Goal: Transaction & Acquisition: Purchase product/service

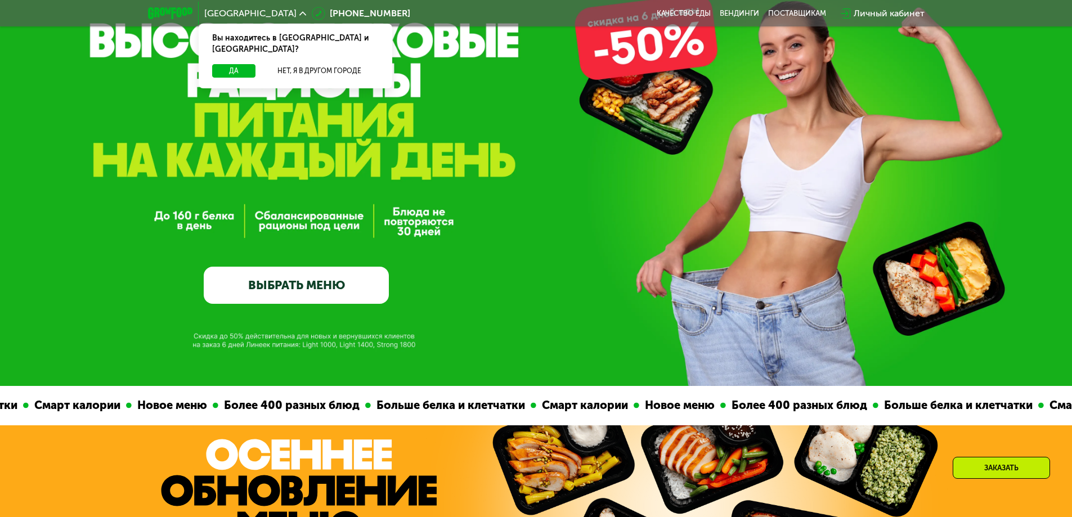
scroll to position [113, 0]
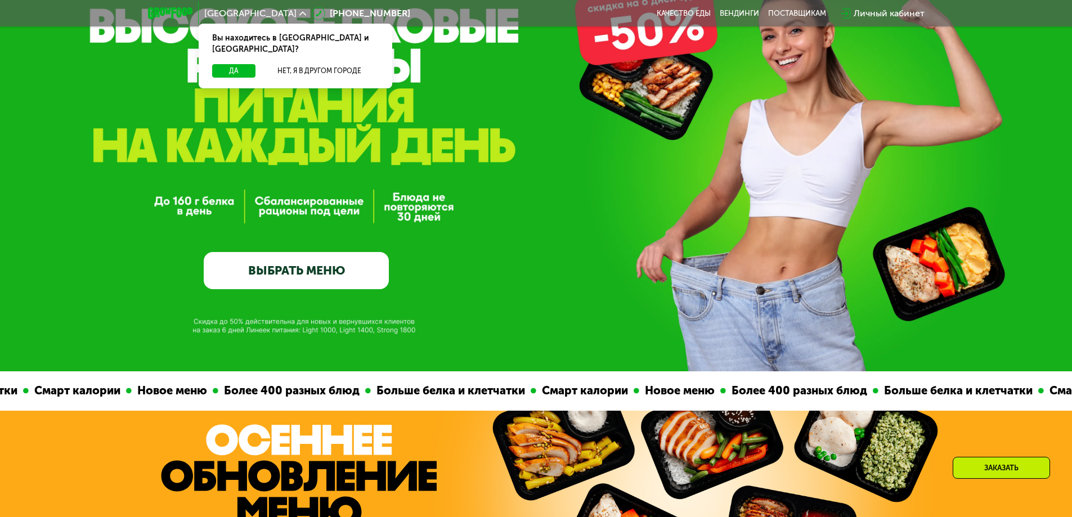
click at [313, 270] on link "ВЫБРАТЬ МЕНЮ" at bounding box center [296, 270] width 185 height 37
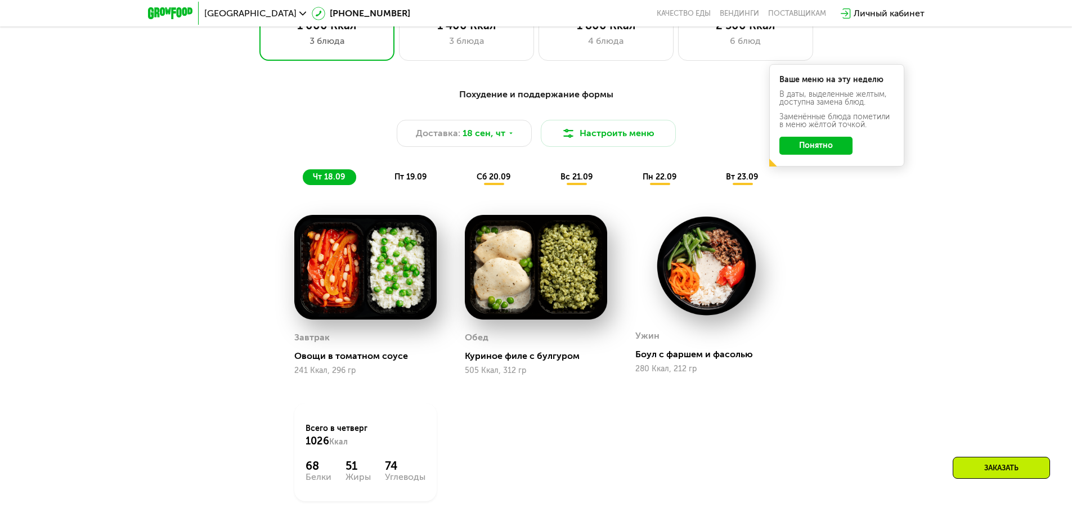
scroll to position [933, 0]
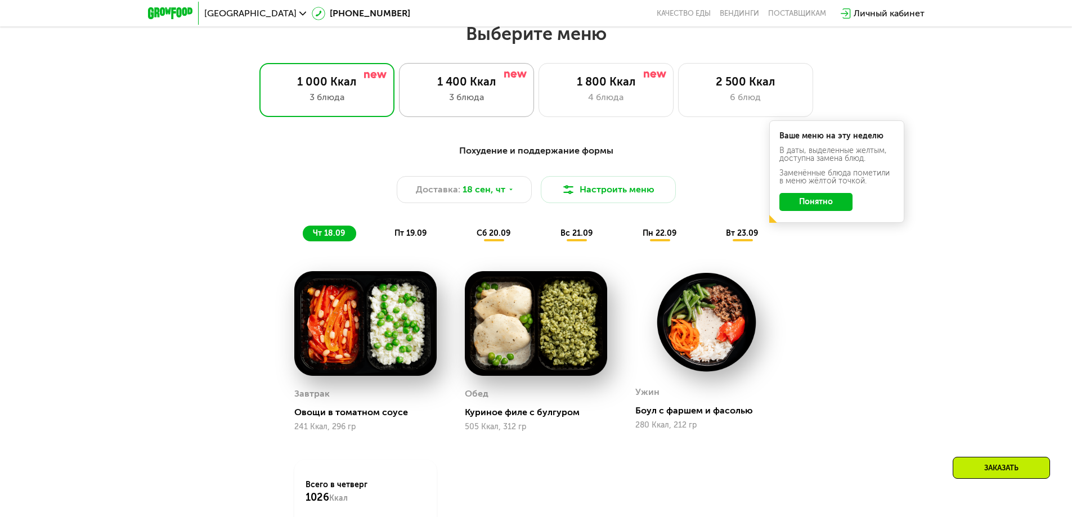
click at [492, 101] on div "3 блюда" at bounding box center [466, 98] width 111 height 14
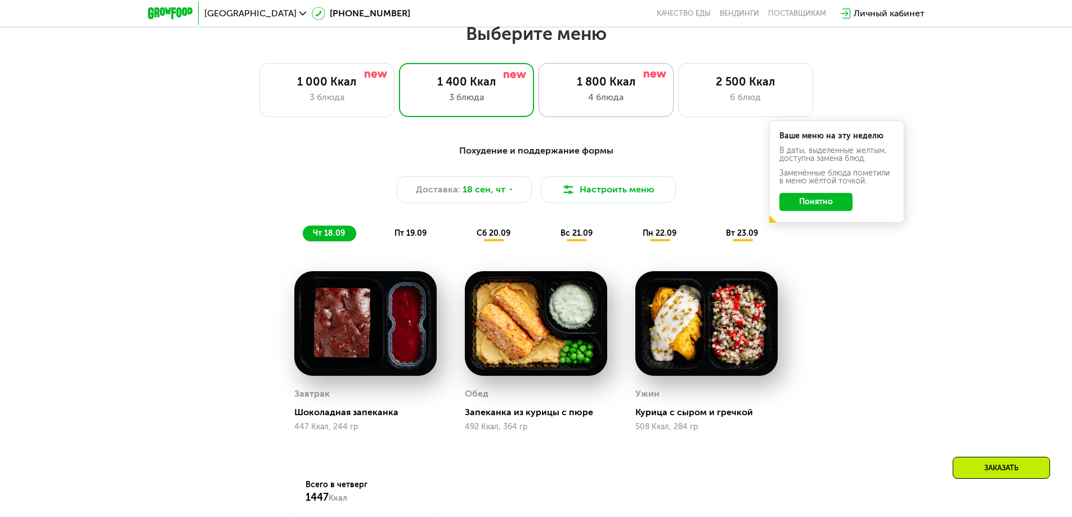
click at [607, 103] on div "4 блюда" at bounding box center [605, 98] width 111 height 14
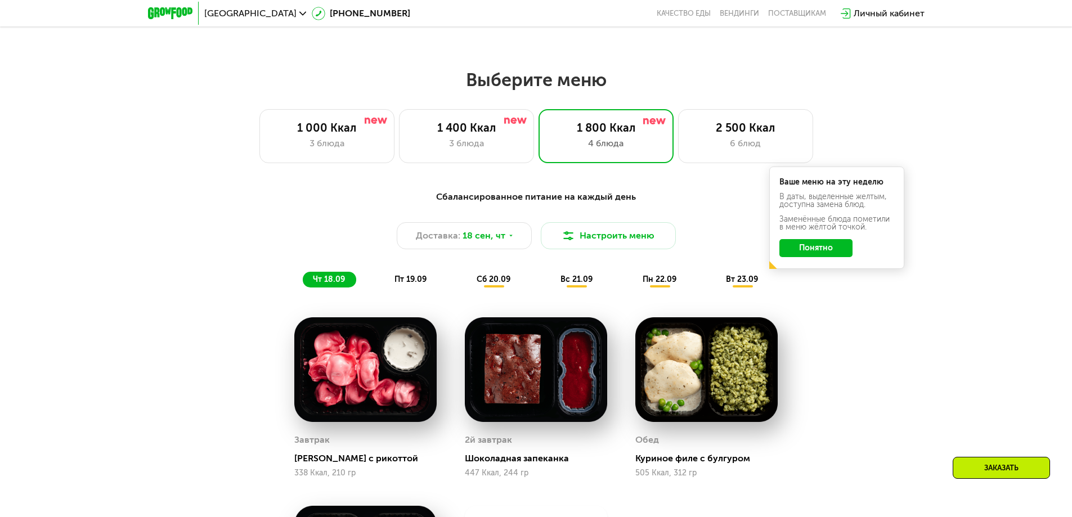
scroll to position [877, 0]
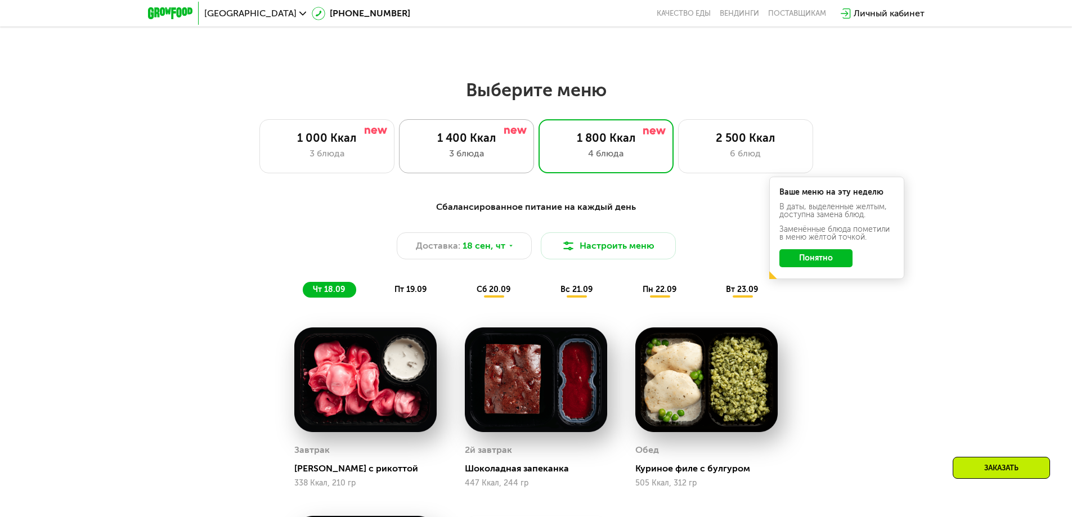
click at [488, 156] on div "3 блюда" at bounding box center [466, 154] width 111 height 14
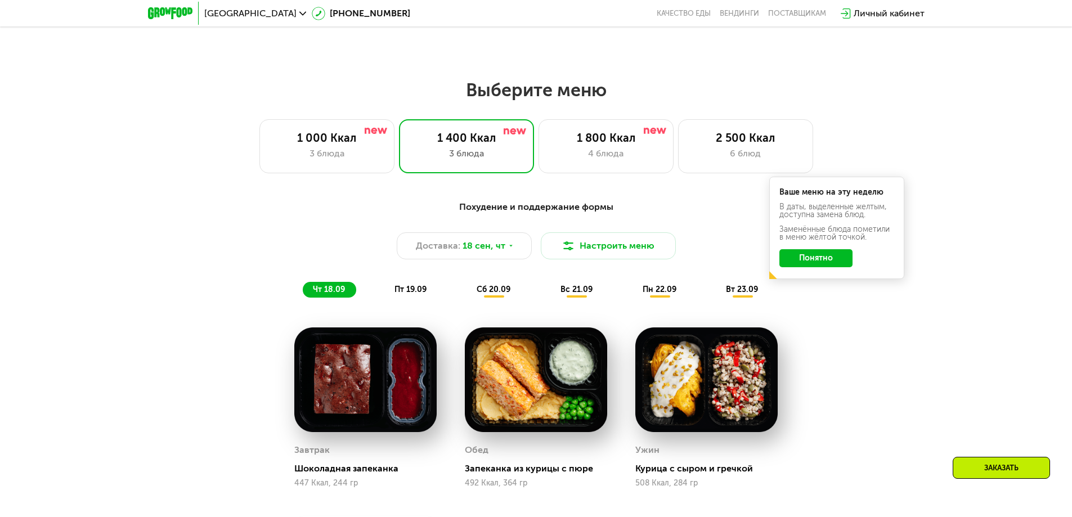
click at [417, 294] on span "пт 19.09" at bounding box center [410, 290] width 32 height 10
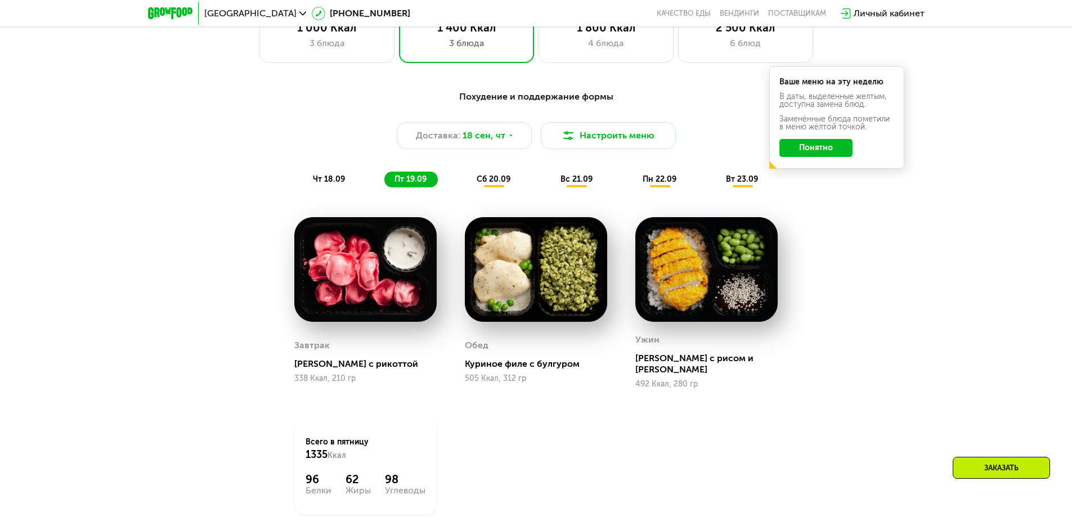
scroll to position [1045, 0]
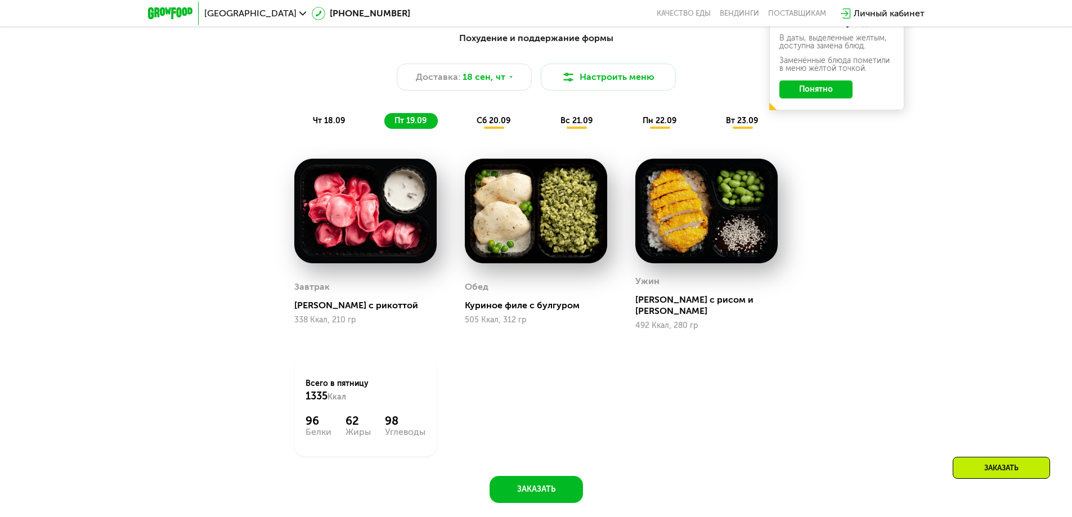
click at [500, 125] on span "сб 20.09" at bounding box center [494, 121] width 34 height 10
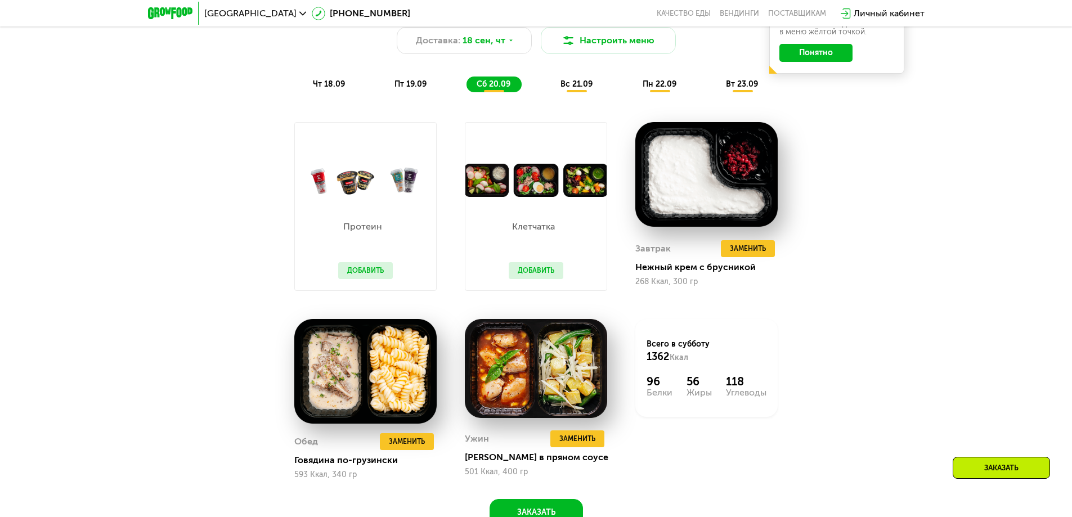
scroll to position [1102, 0]
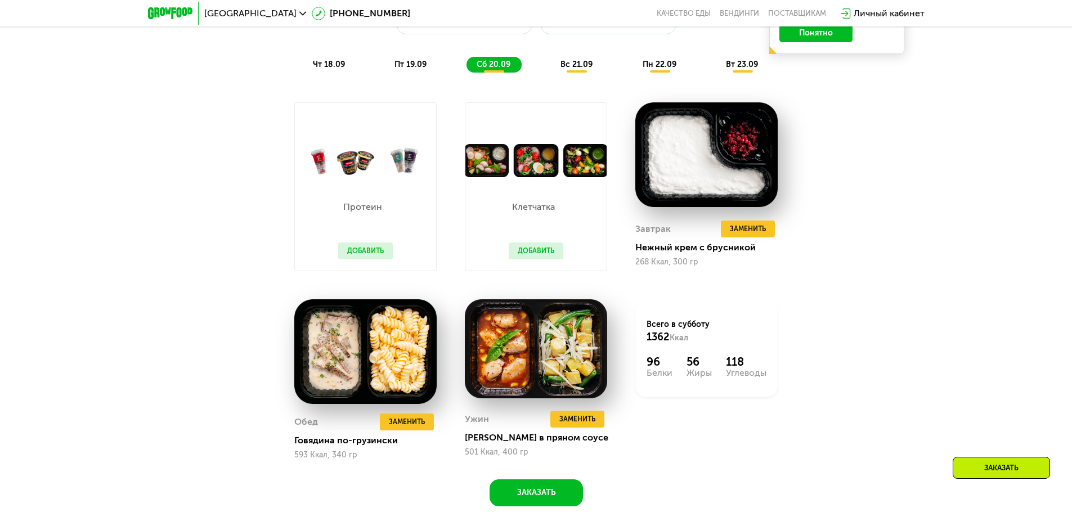
click at [579, 68] on span "вс 21.09" at bounding box center [576, 65] width 32 height 10
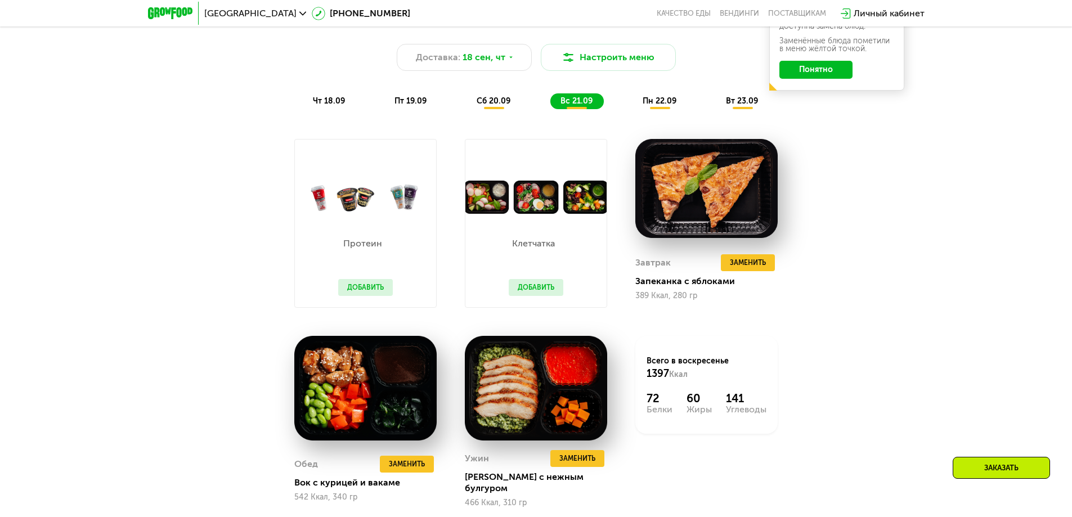
scroll to position [1045, 0]
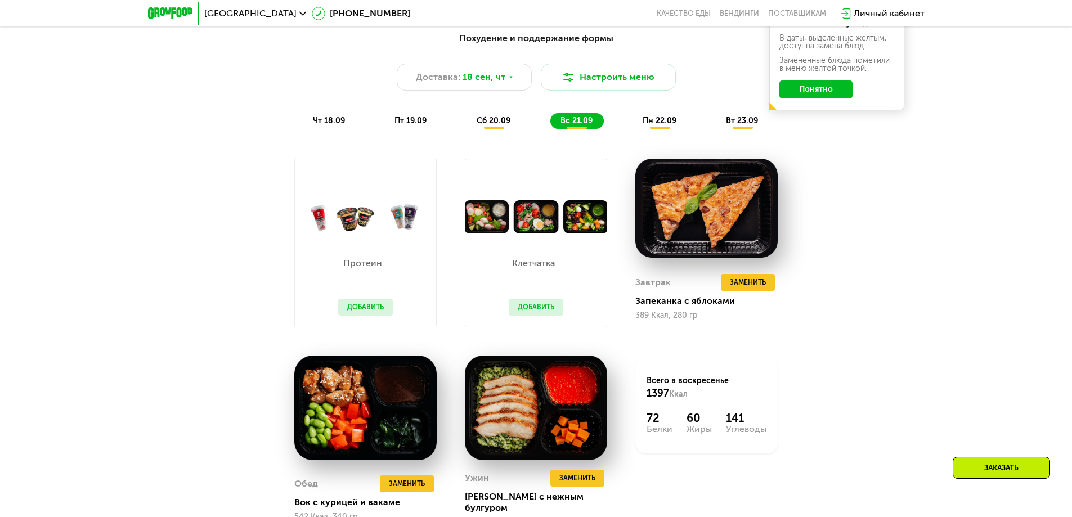
click at [652, 124] on span "пн 22.09" at bounding box center [660, 121] width 34 height 10
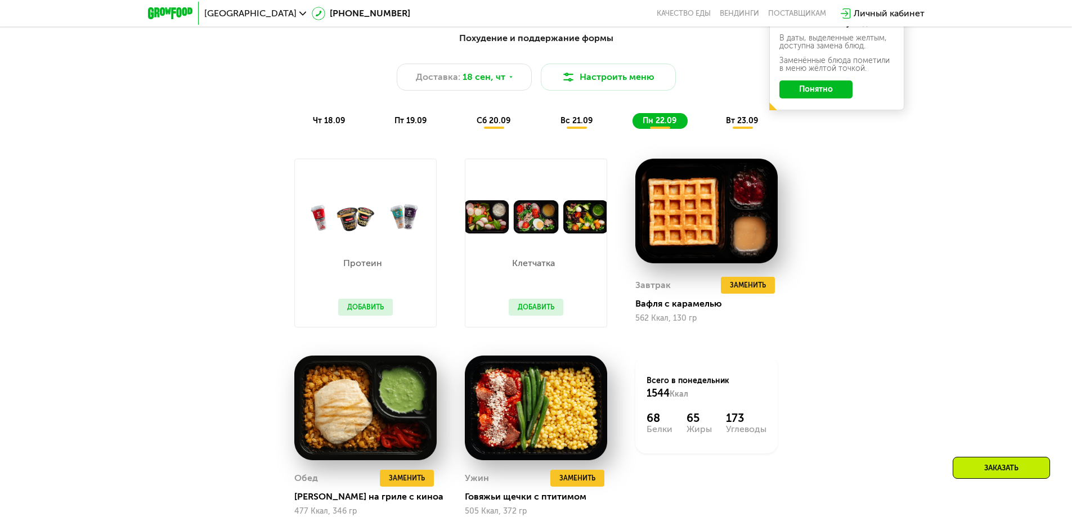
click at [747, 125] on span "вт 23.09" at bounding box center [742, 121] width 32 height 10
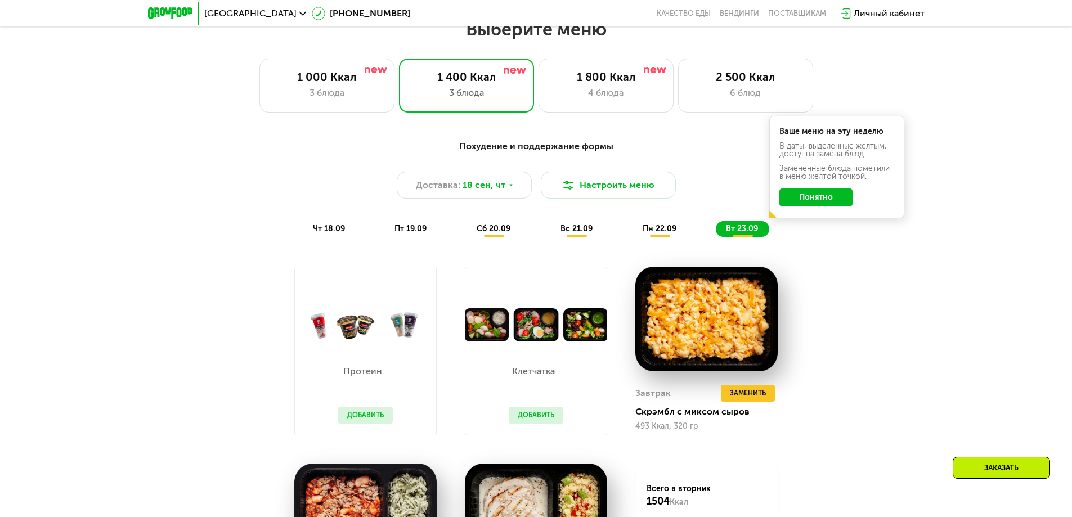
scroll to position [933, 0]
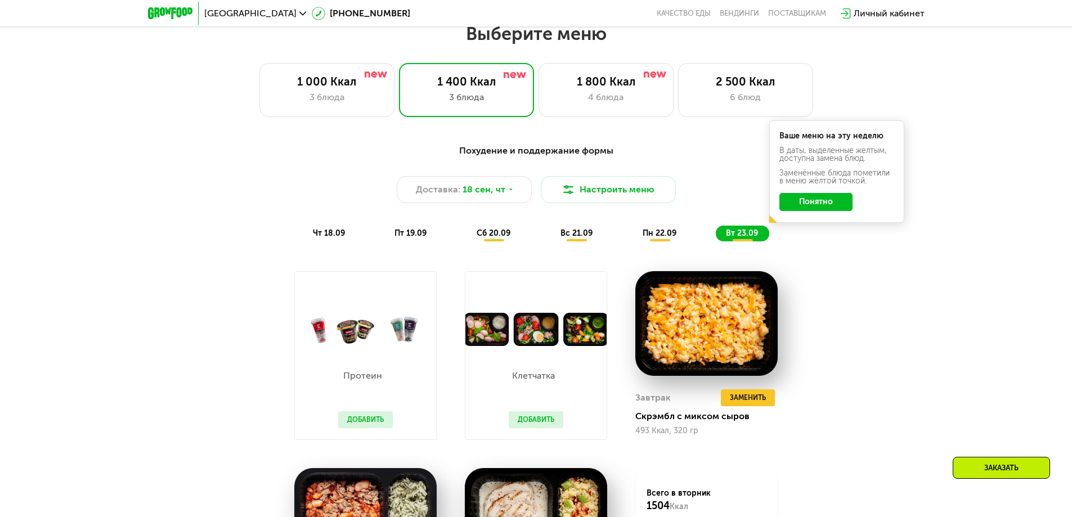
click at [833, 209] on button "Понятно" at bounding box center [815, 202] width 73 height 18
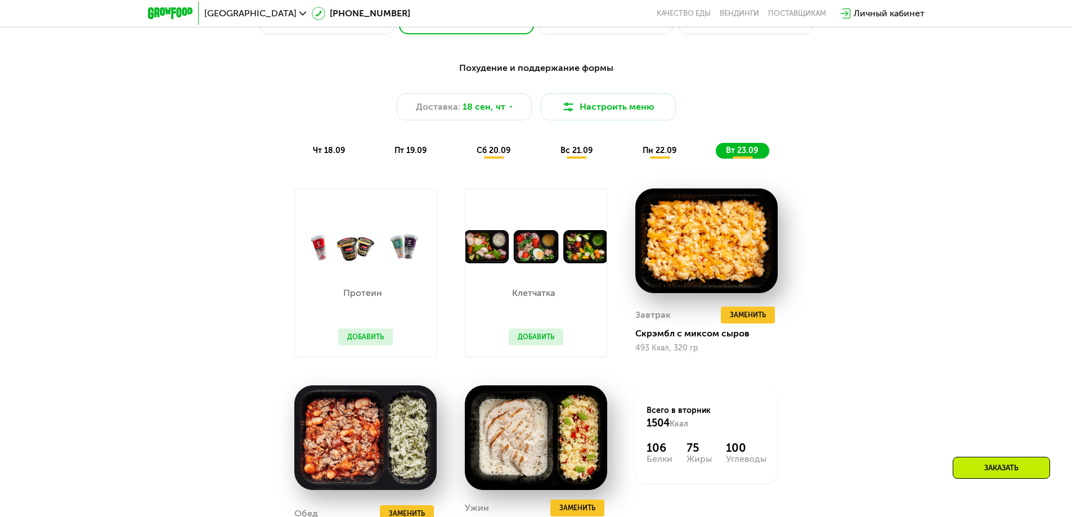
scroll to position [1045, 0]
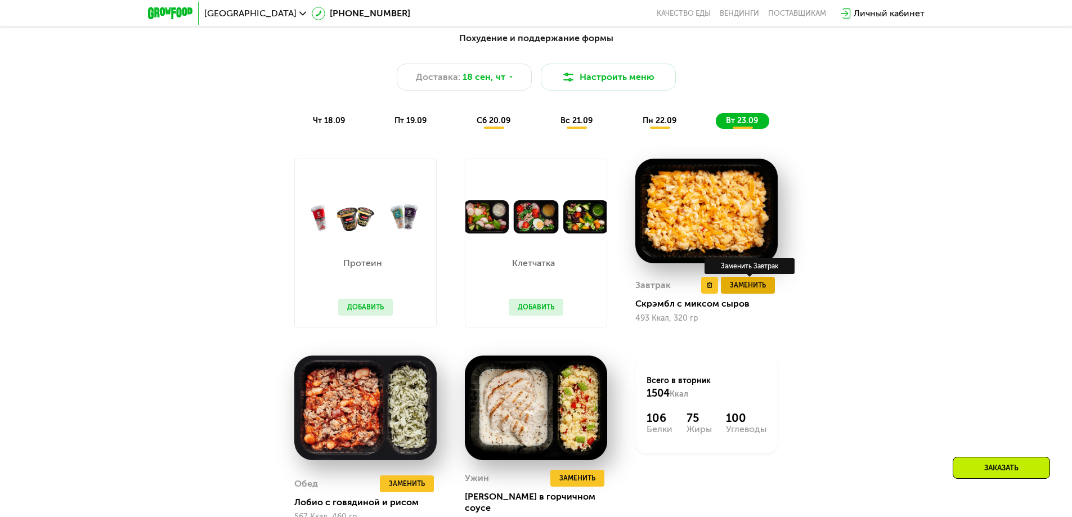
click at [760, 291] on span "Заменить" at bounding box center [748, 285] width 36 height 11
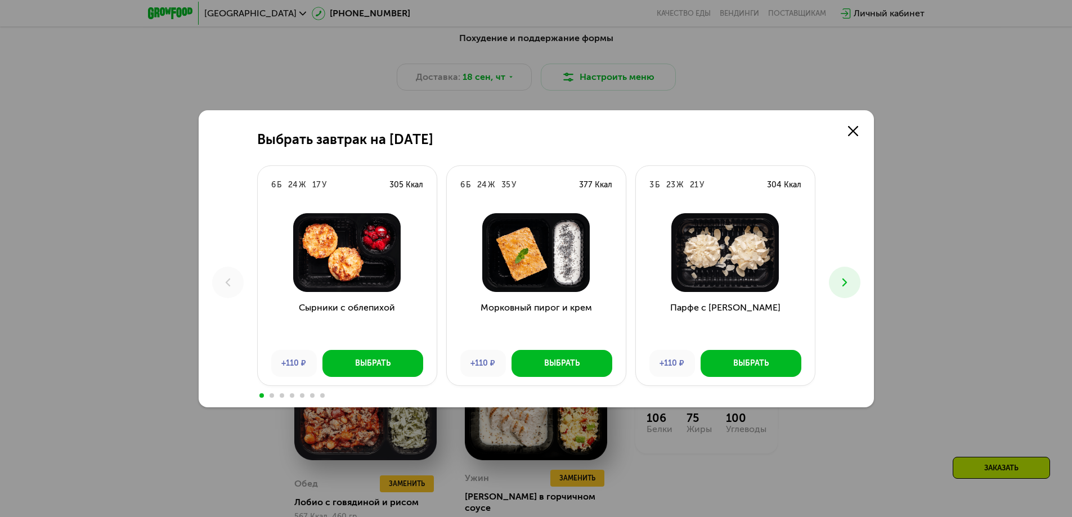
click at [841, 282] on icon at bounding box center [845, 283] width 14 height 14
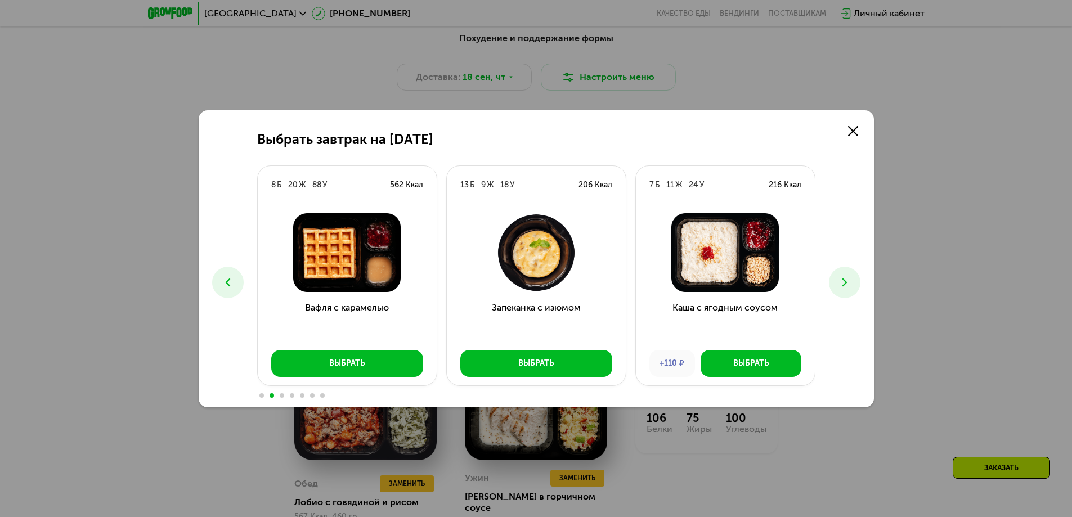
click at [841, 282] on icon at bounding box center [845, 283] width 14 height 14
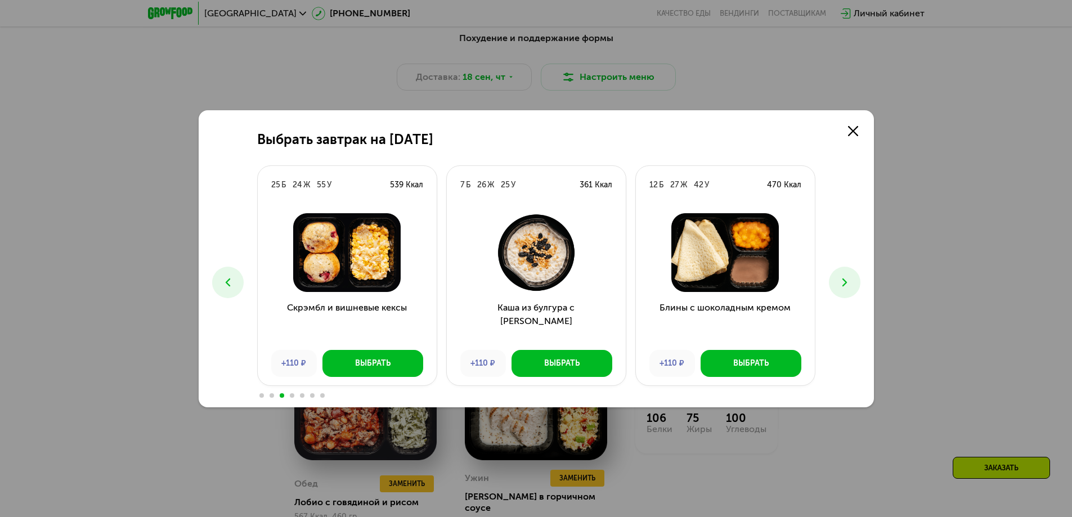
click at [841, 282] on icon at bounding box center [845, 283] width 14 height 14
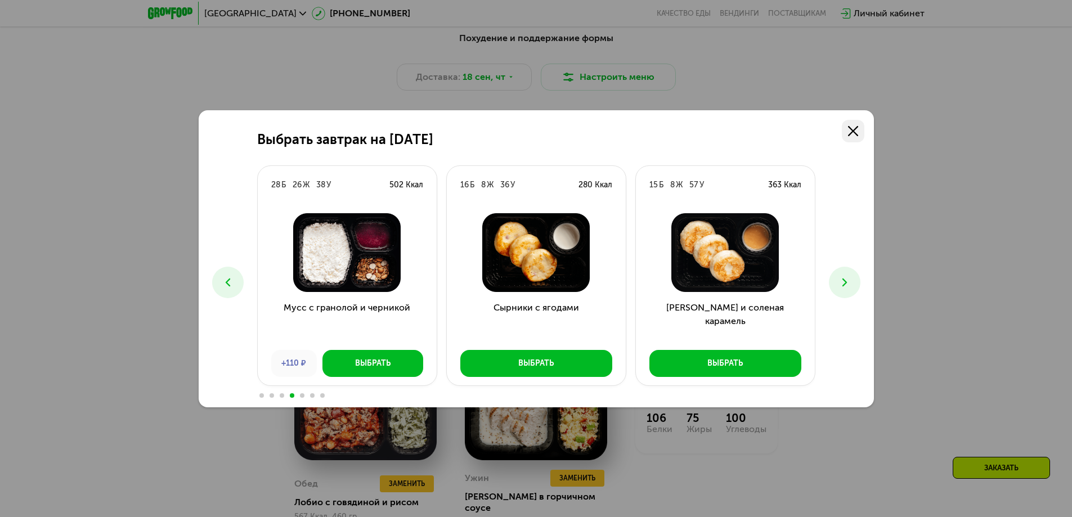
click at [855, 129] on icon at bounding box center [853, 131] width 10 height 10
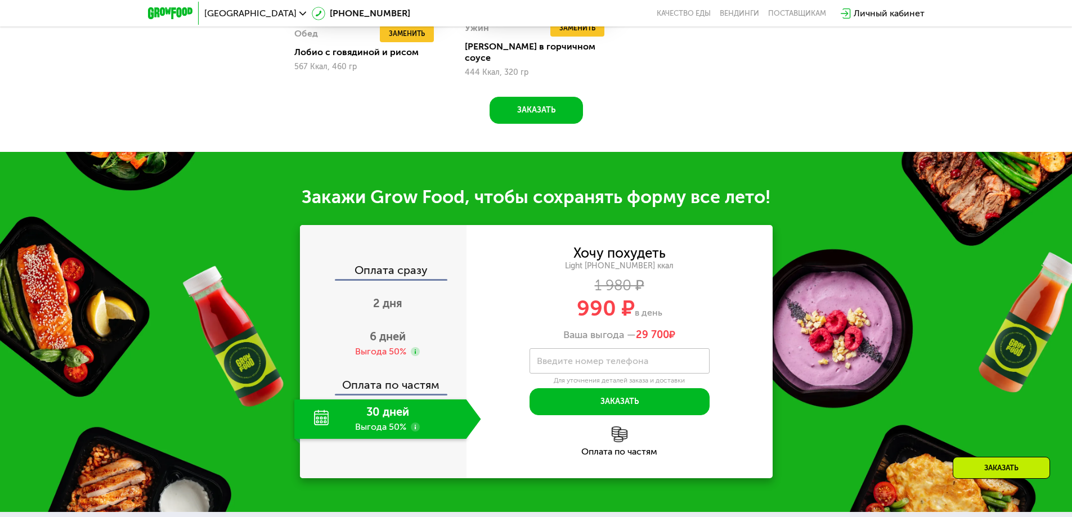
scroll to position [1552, 0]
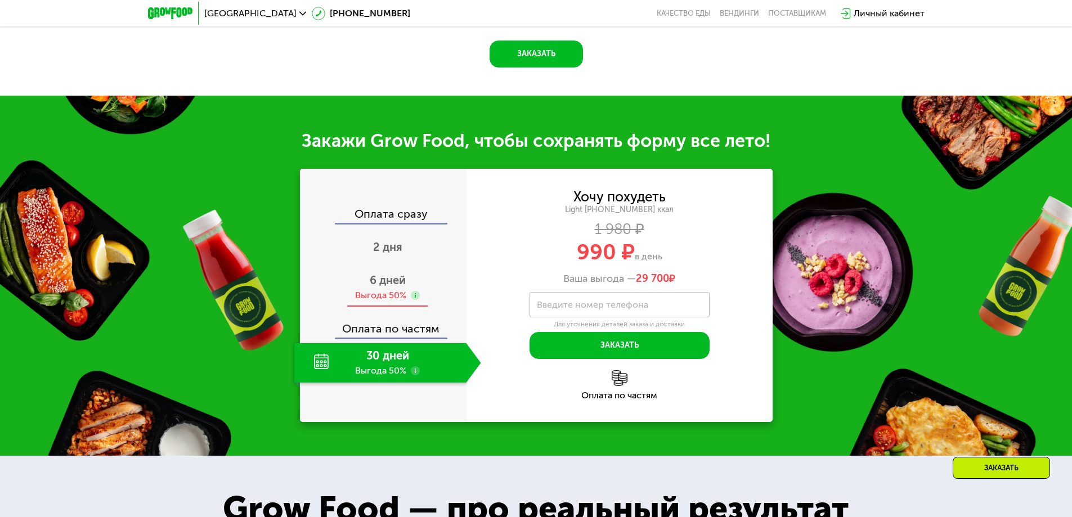
click at [390, 289] on div "Выгода 50%" at bounding box center [380, 295] width 51 height 12
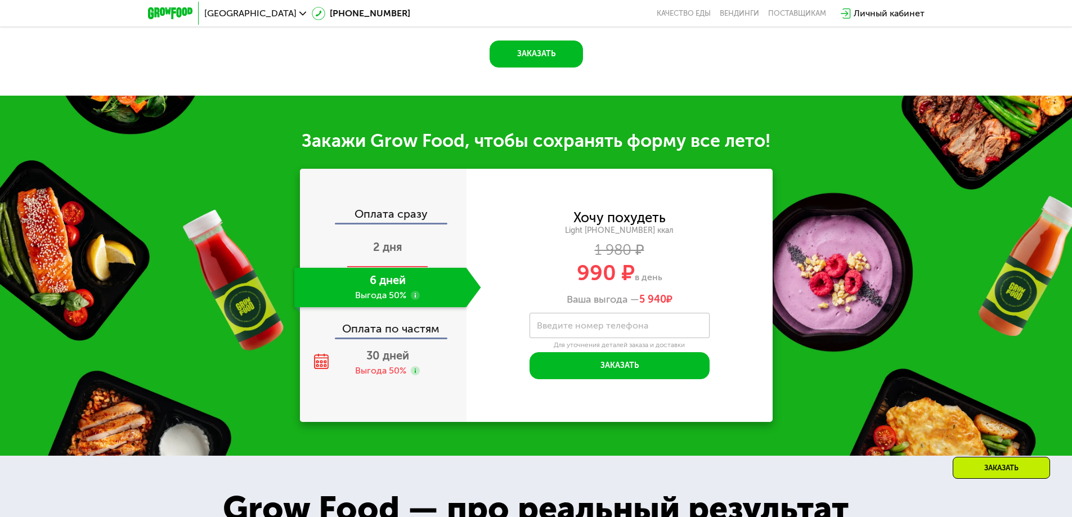
click at [388, 242] on span "2 дня" at bounding box center [387, 247] width 29 height 14
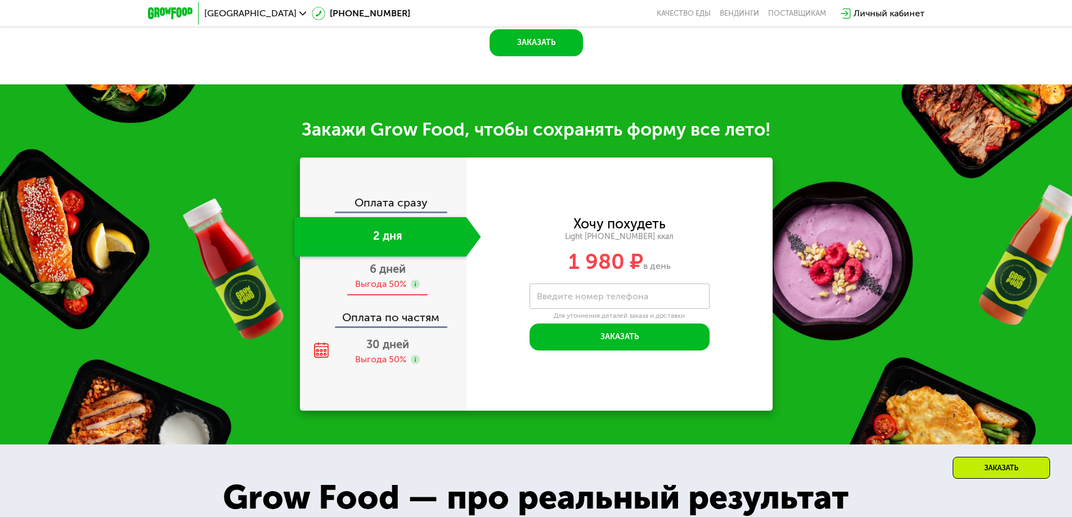
click at [381, 276] on span "6 дней" at bounding box center [388, 269] width 36 height 14
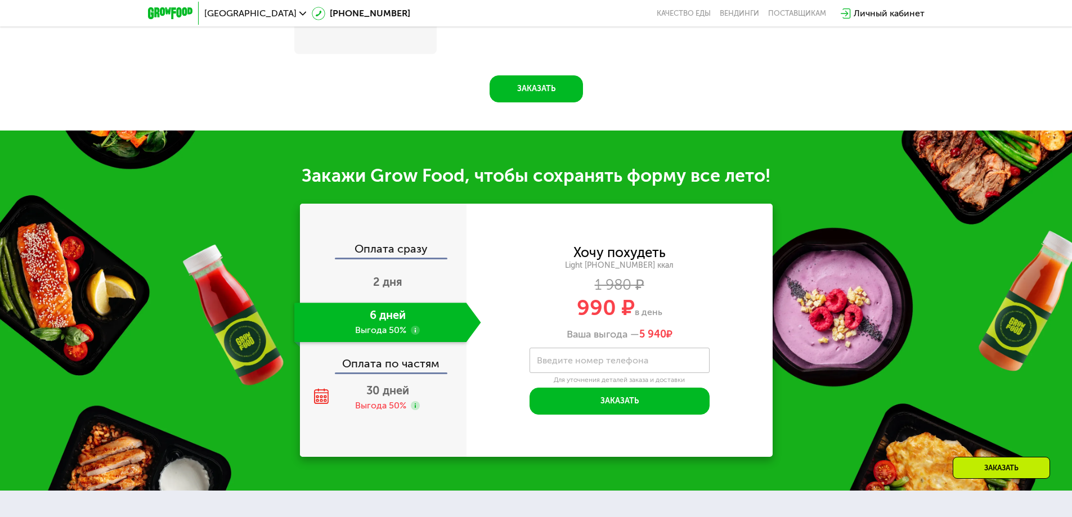
scroll to position [1481, 0]
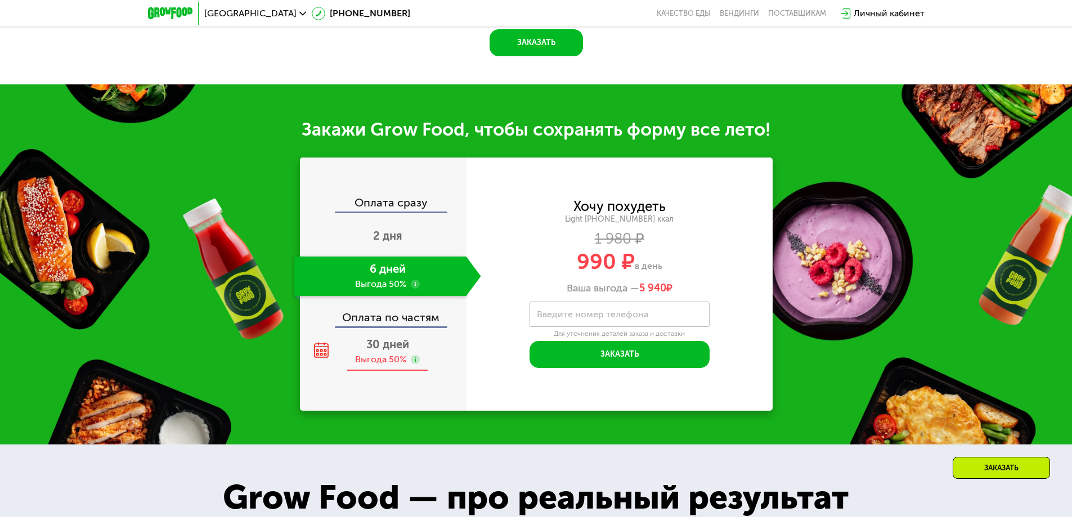
click at [388, 366] on div "Выгода 50%" at bounding box center [380, 359] width 51 height 12
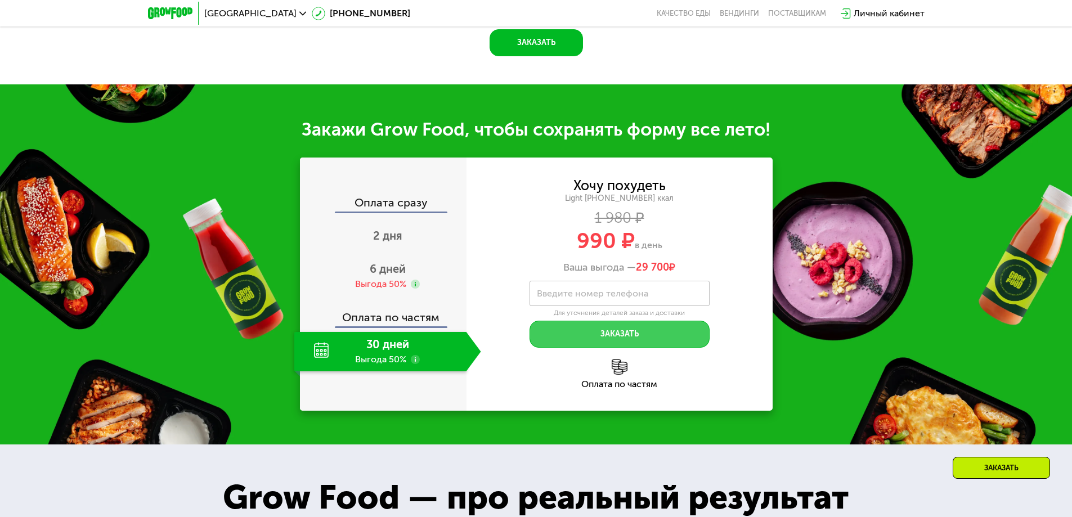
click at [606, 344] on button "Заказать" at bounding box center [619, 334] width 180 height 27
click at [391, 243] on span "2 дня" at bounding box center [387, 236] width 29 height 14
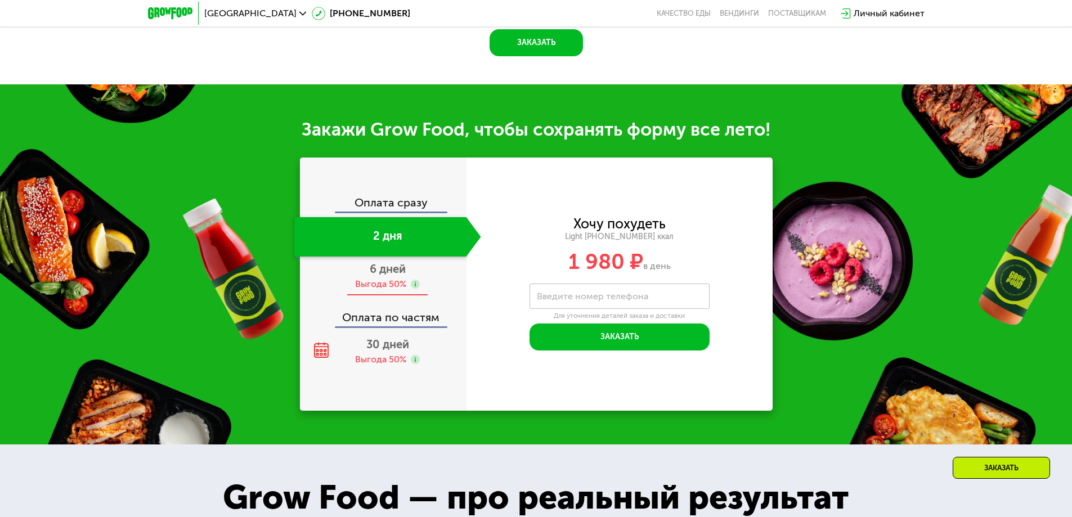
click at [380, 284] on div "Выгода 50%" at bounding box center [380, 284] width 51 height 12
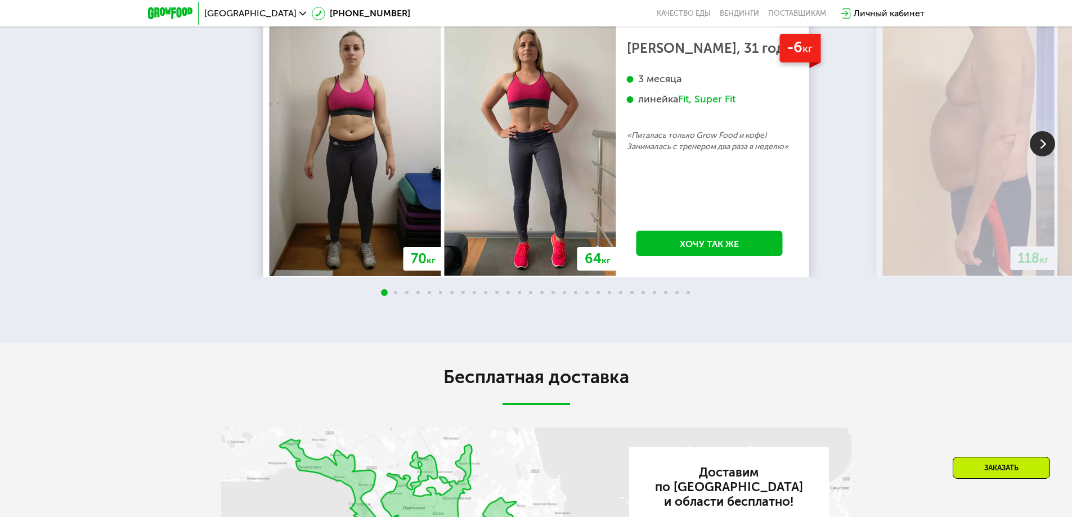
scroll to position [2550, 0]
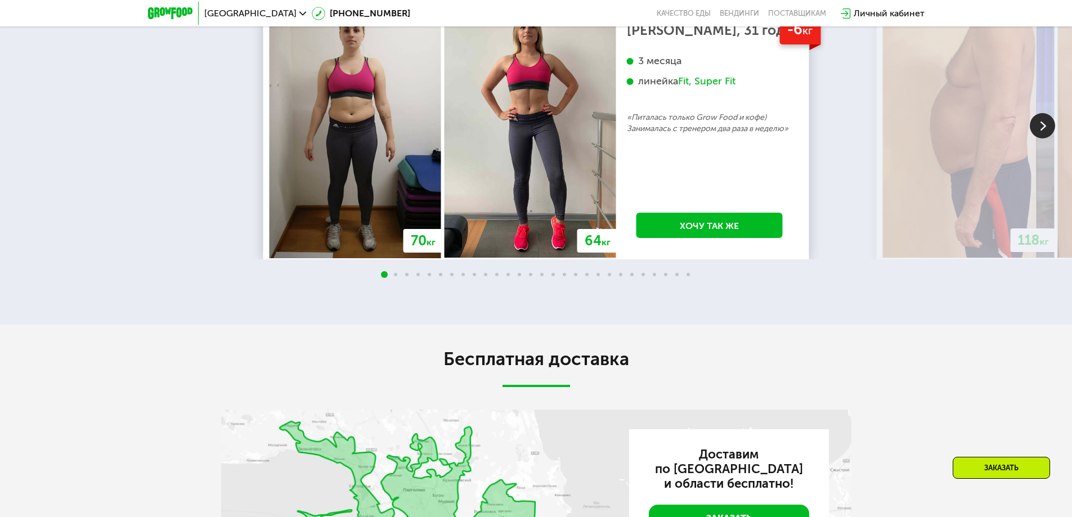
click at [1044, 128] on img at bounding box center [1042, 125] width 25 height 25
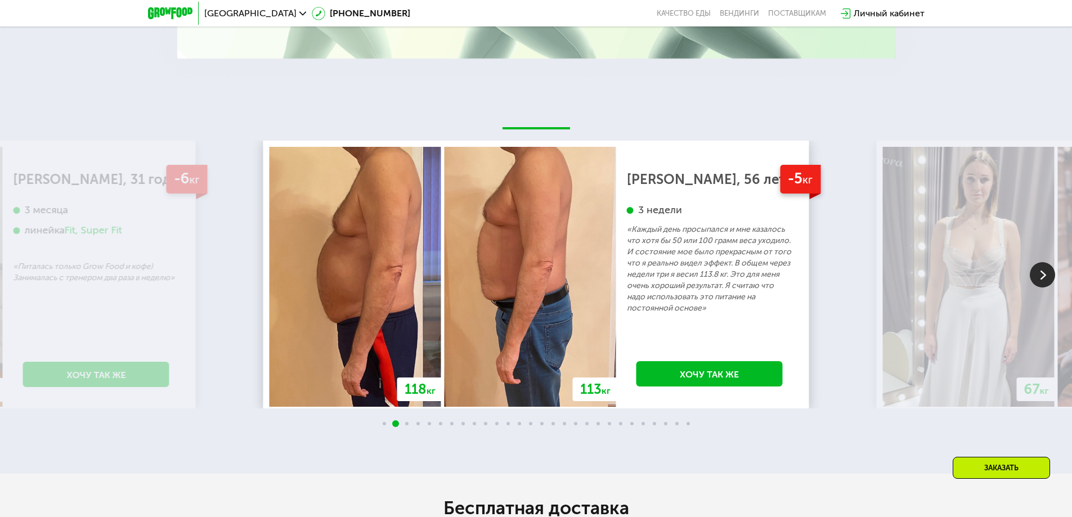
scroll to position [2381, 0]
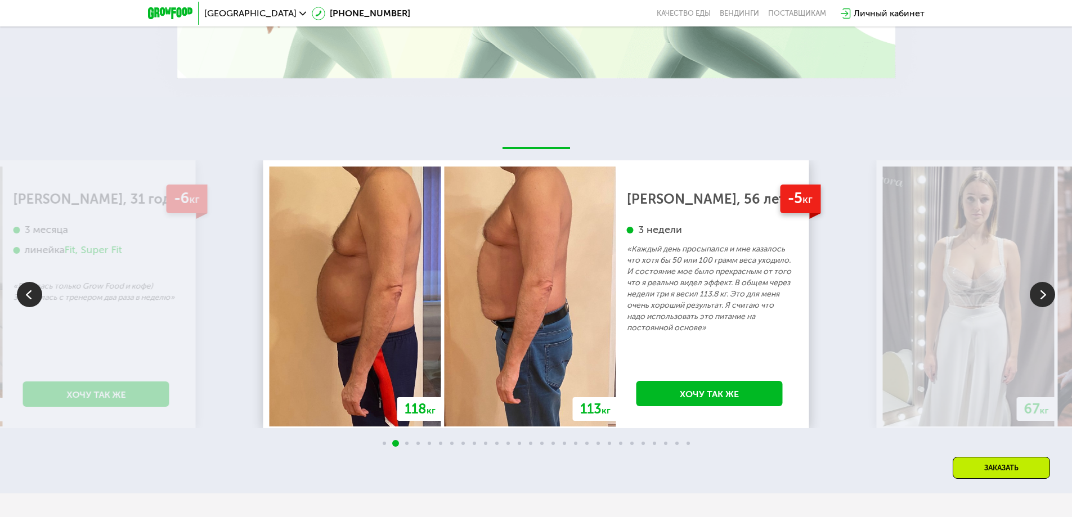
click at [1042, 298] on img at bounding box center [1042, 294] width 25 height 25
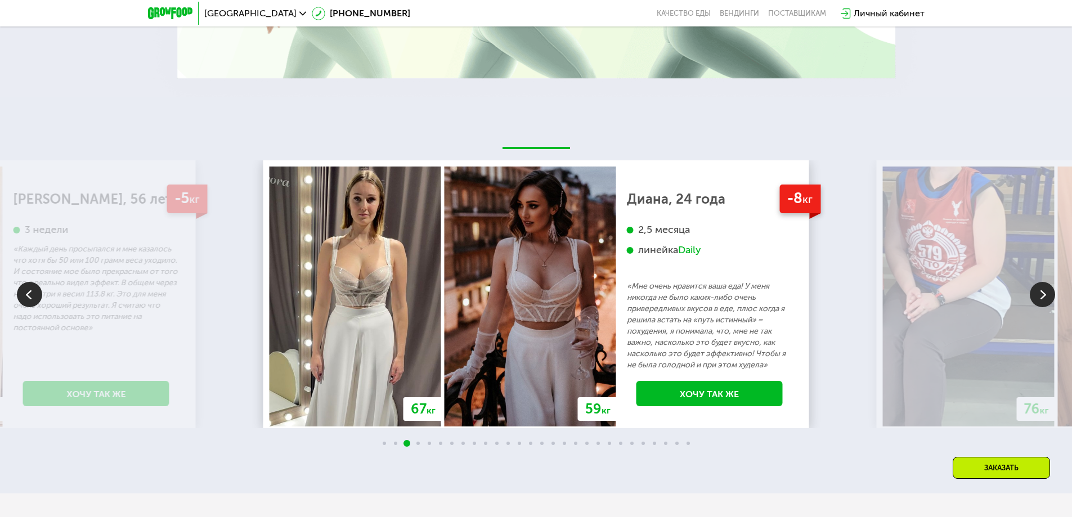
click at [1042, 297] on img at bounding box center [1042, 294] width 25 height 25
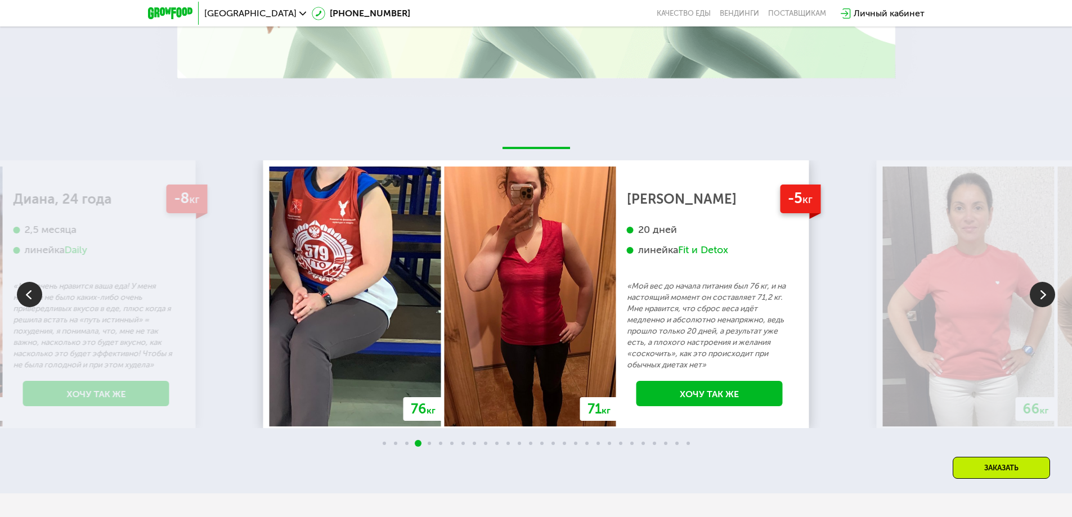
click at [1047, 295] on img at bounding box center [1042, 294] width 25 height 25
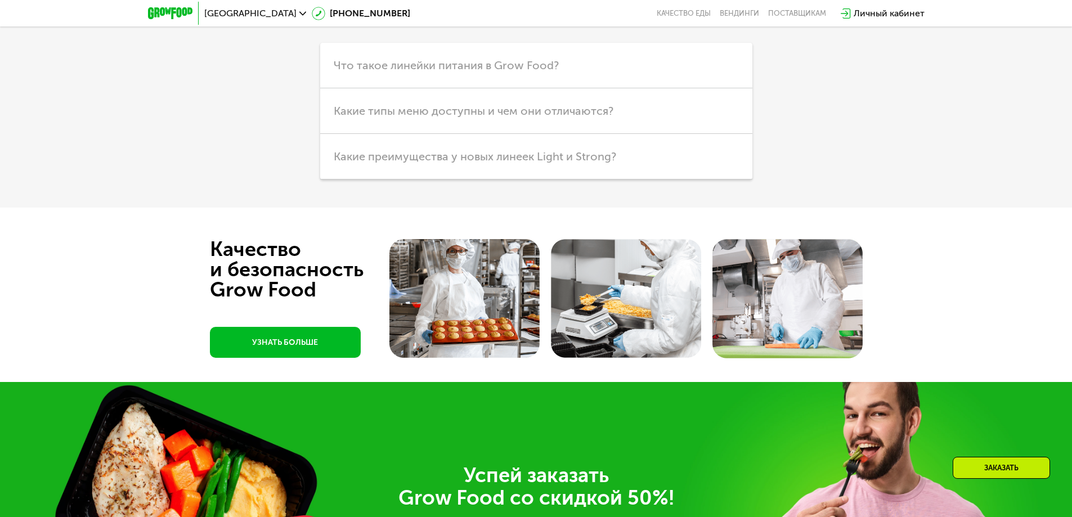
scroll to position [3675, 0]
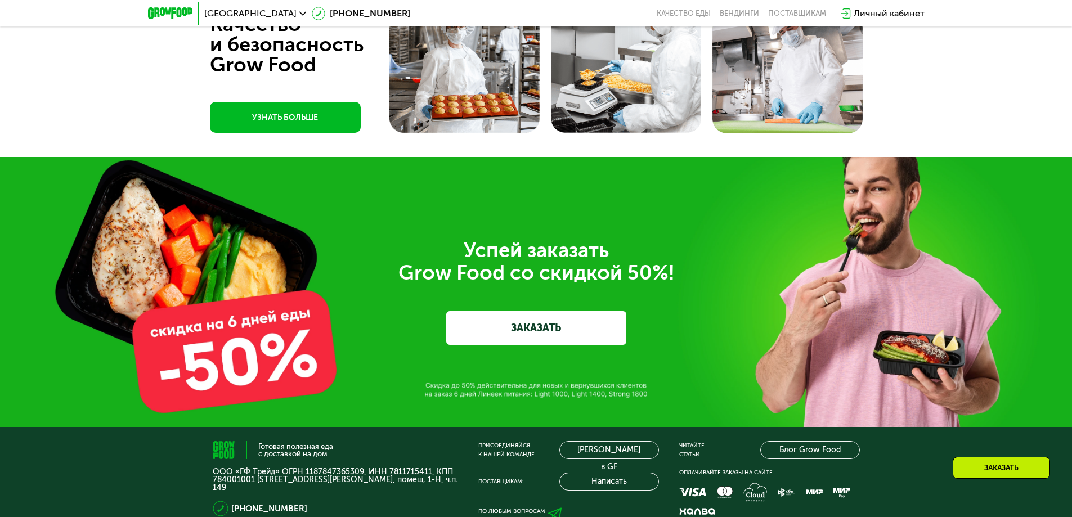
click at [565, 339] on link "ЗАКАЗАТЬ" at bounding box center [536, 328] width 180 height 34
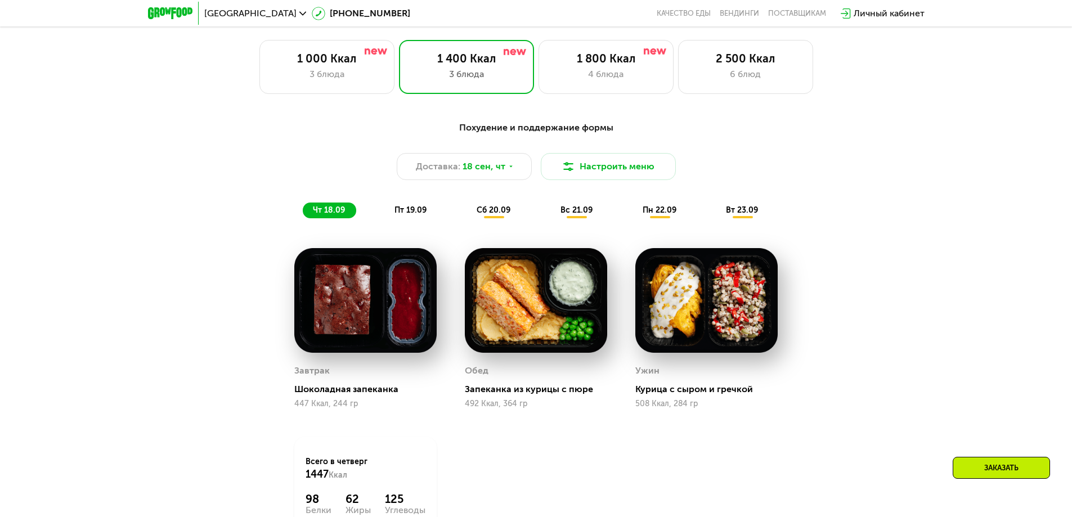
scroll to position [924, 0]
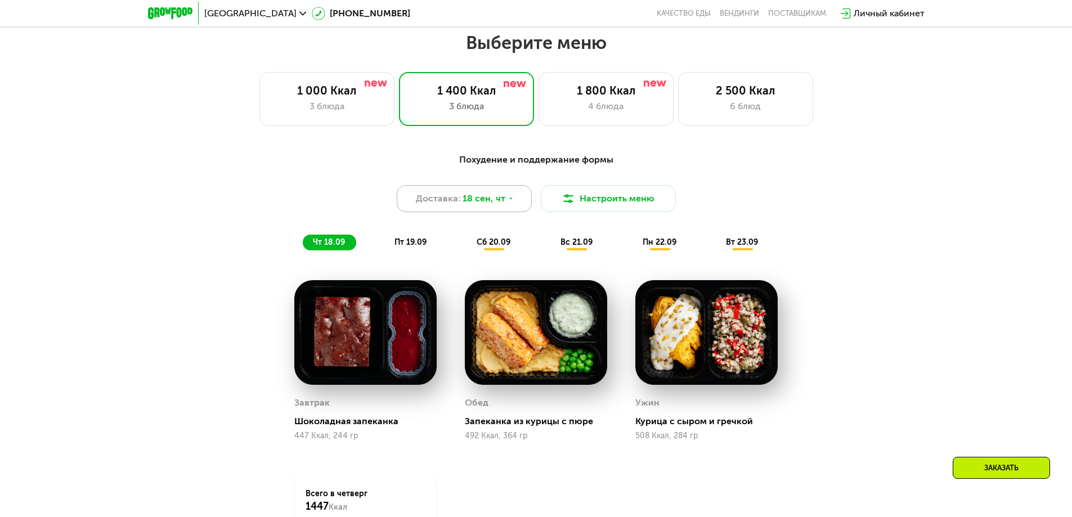
click at [510, 202] on icon at bounding box center [511, 198] width 7 height 7
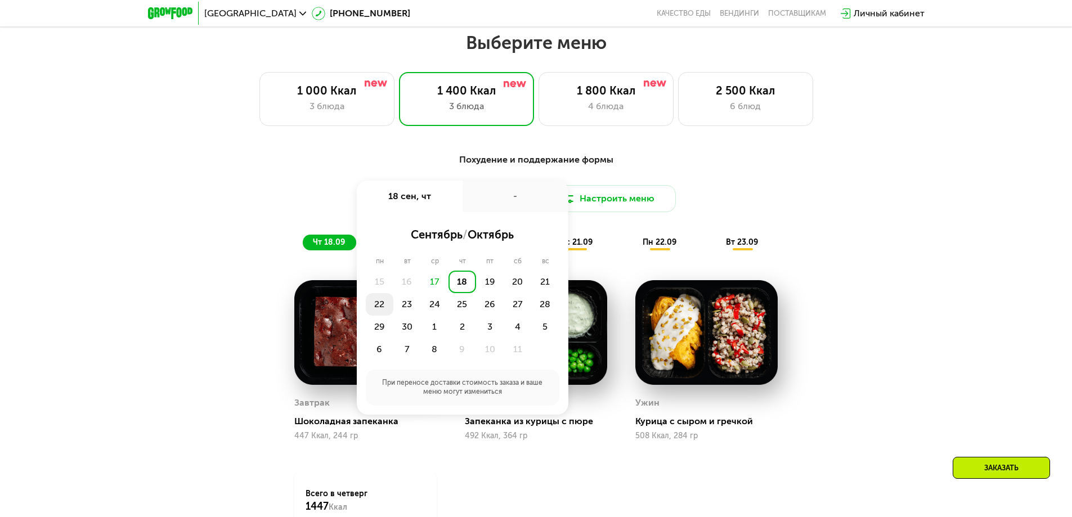
click at [383, 309] on div "22" at bounding box center [380, 304] width 28 height 23
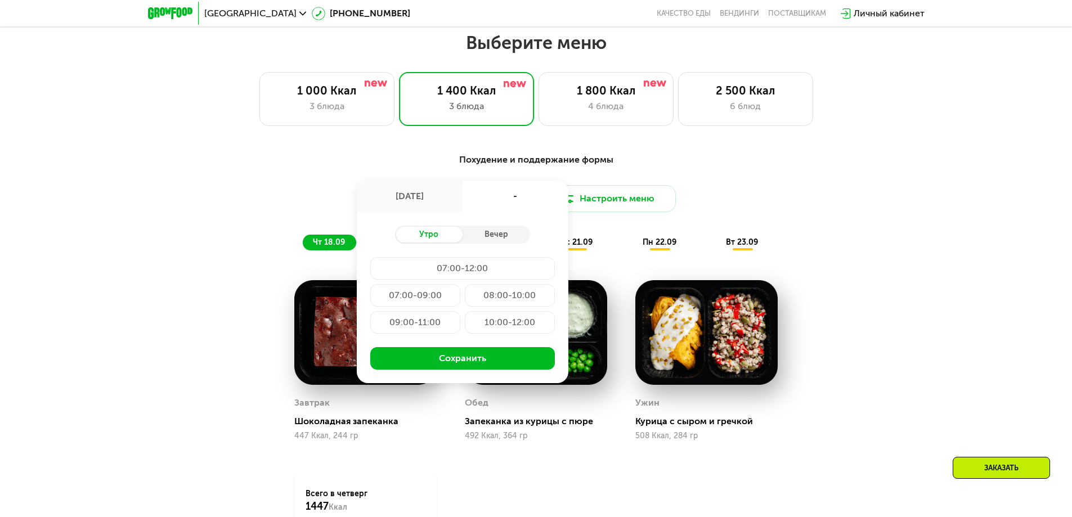
click at [857, 235] on div "Похудение и поддержание формы Доставка: [DATE] сен, пн - Утро Вечер 07:00-12:00…" at bounding box center [536, 201] width 666 height 97
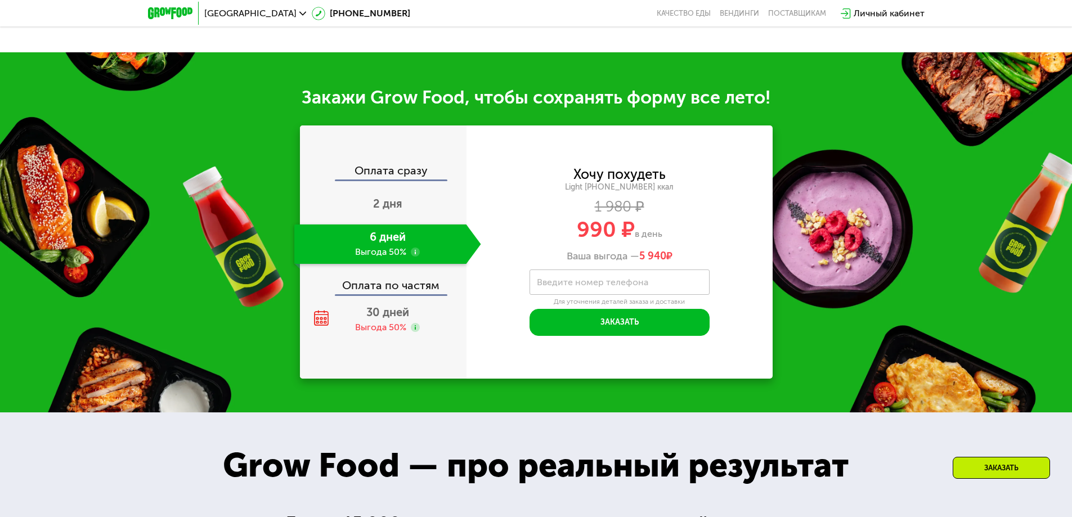
scroll to position [1519, 0]
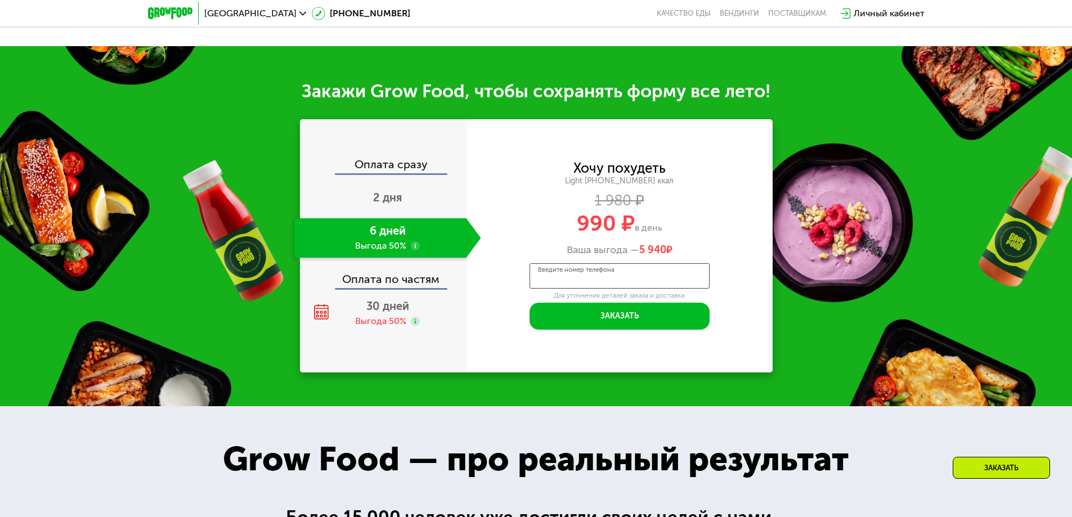
click at [574, 286] on input "Введите номер телефона" at bounding box center [619, 275] width 180 height 25
type input "**********"
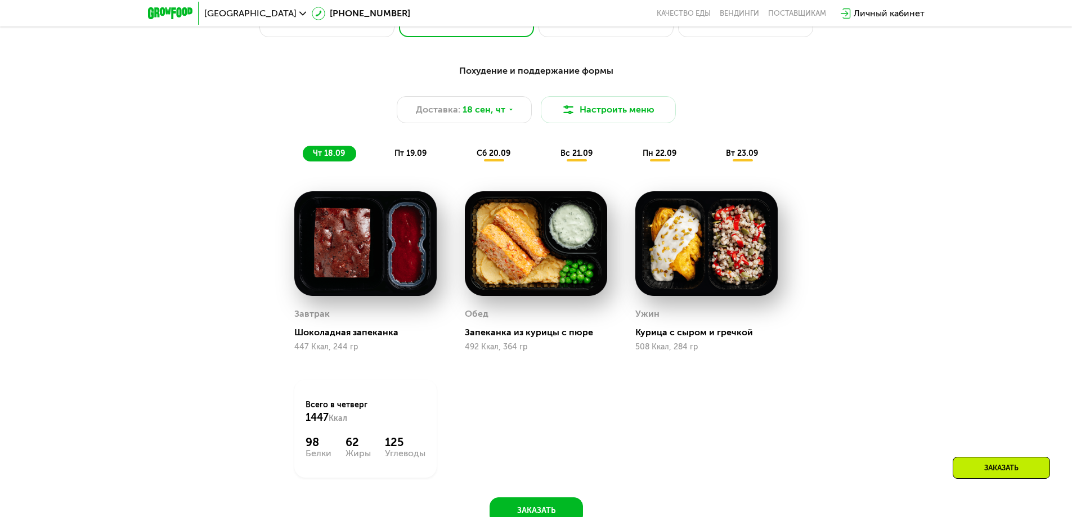
scroll to position [731, 0]
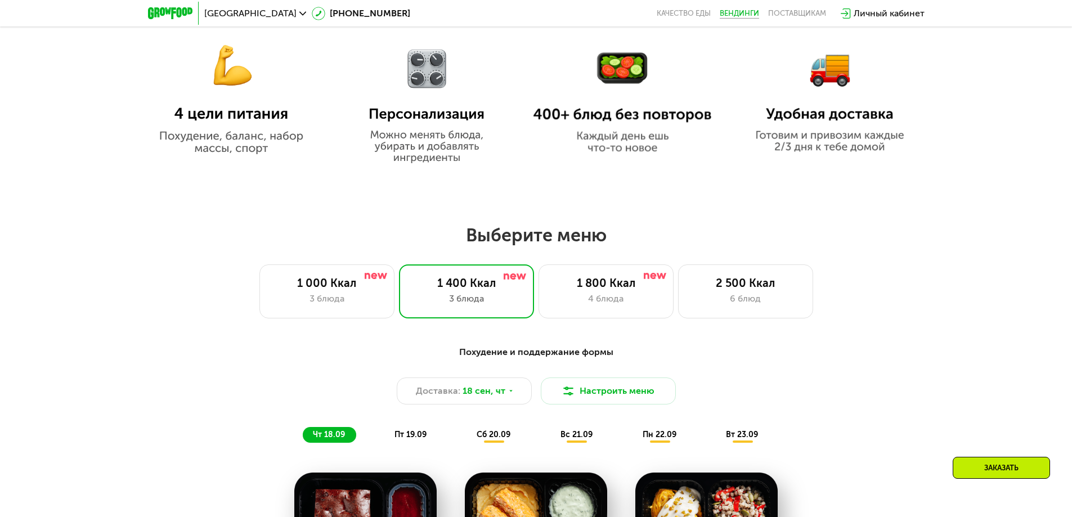
click at [748, 15] on link "Вендинги" at bounding box center [739, 13] width 39 height 9
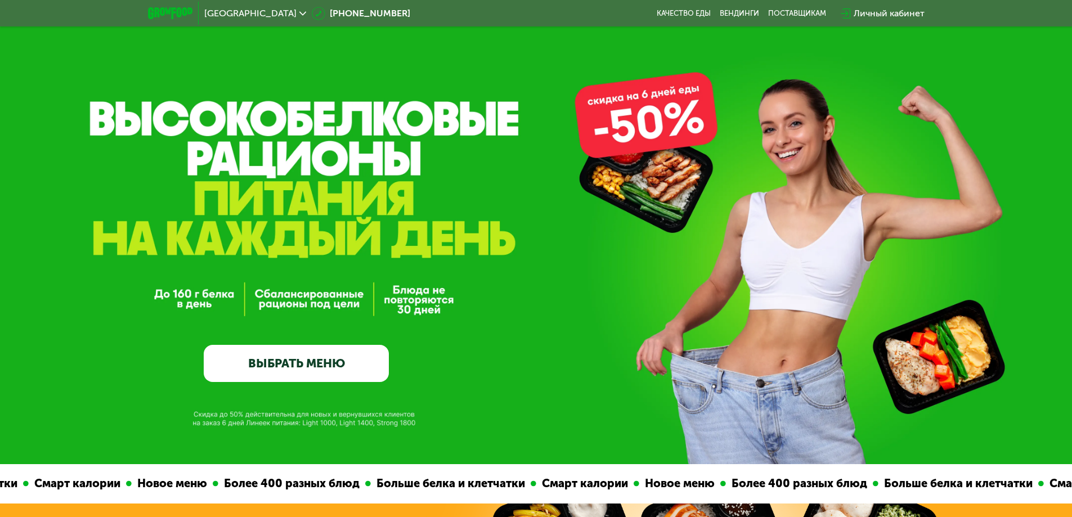
scroll to position [0, 0]
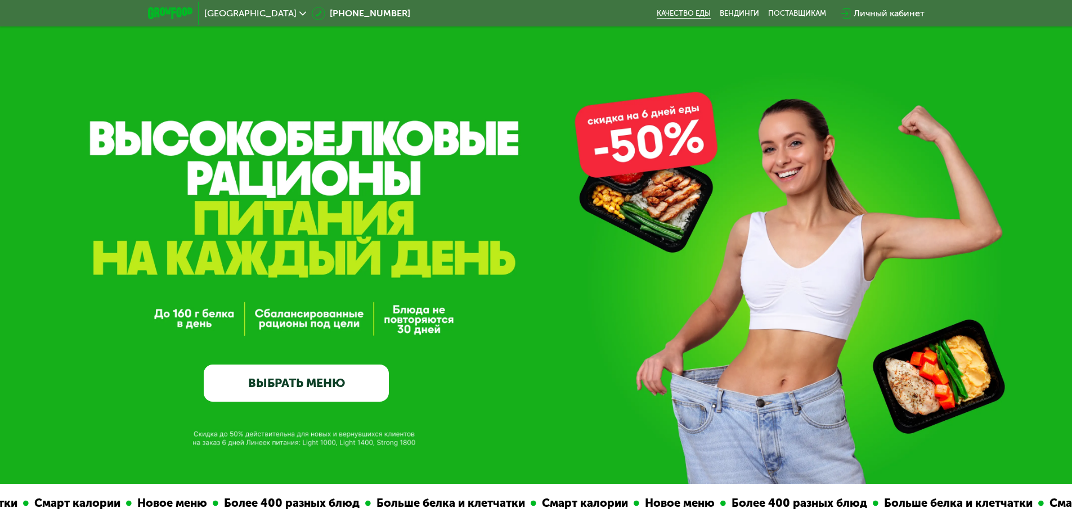
click at [686, 9] on link "Качество еды" at bounding box center [684, 13] width 54 height 9
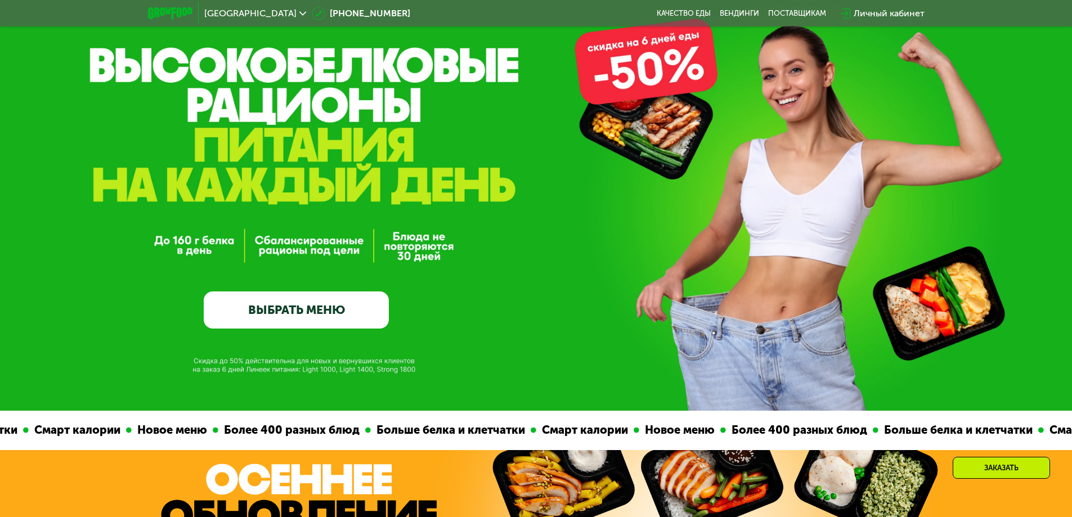
scroll to position [169, 0]
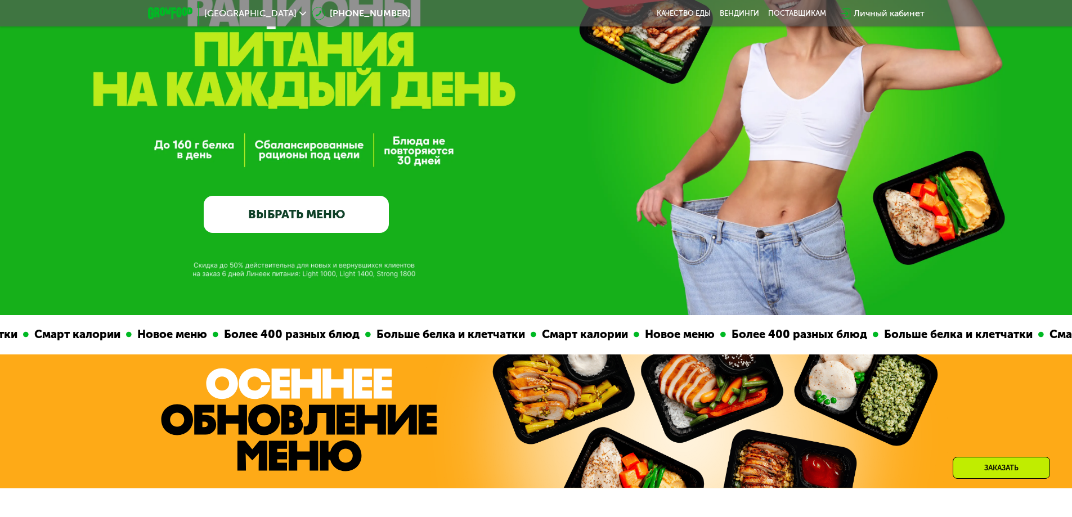
click at [322, 224] on link "ВЫБРАТЬ МЕНЮ" at bounding box center [296, 214] width 185 height 37
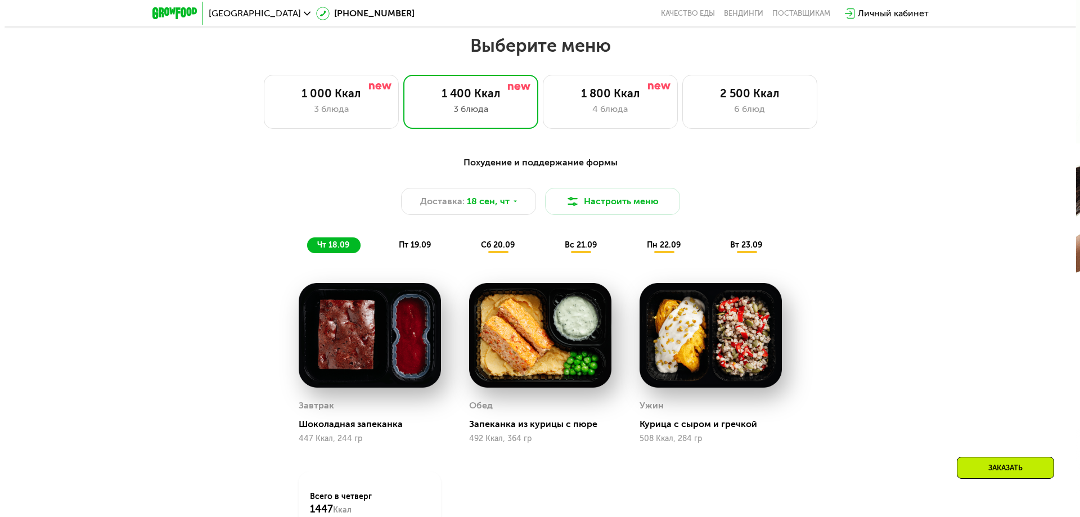
scroll to position [933, 0]
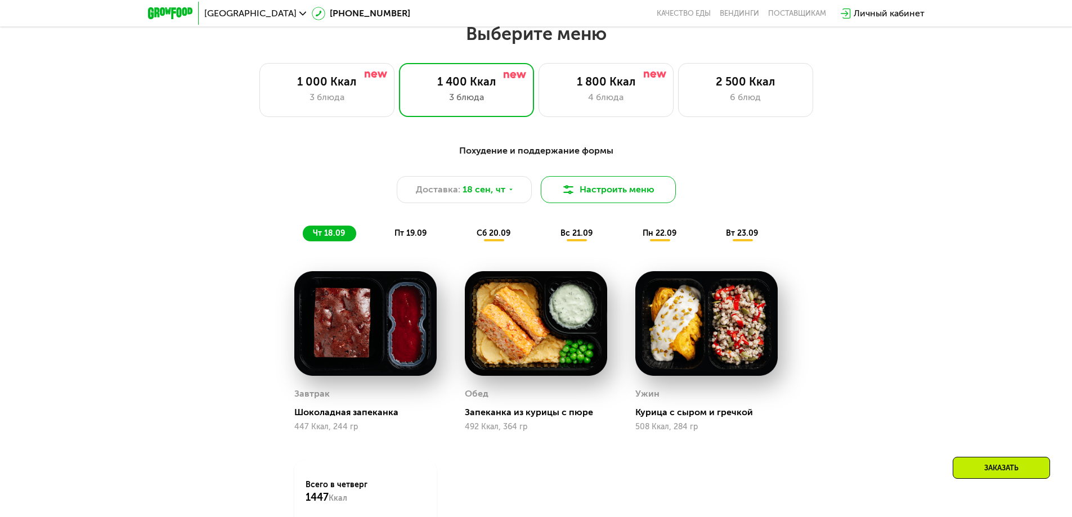
click at [624, 197] on button "Настроить меню" at bounding box center [608, 189] width 135 height 27
click at [569, 191] on img at bounding box center [569, 190] width 14 height 14
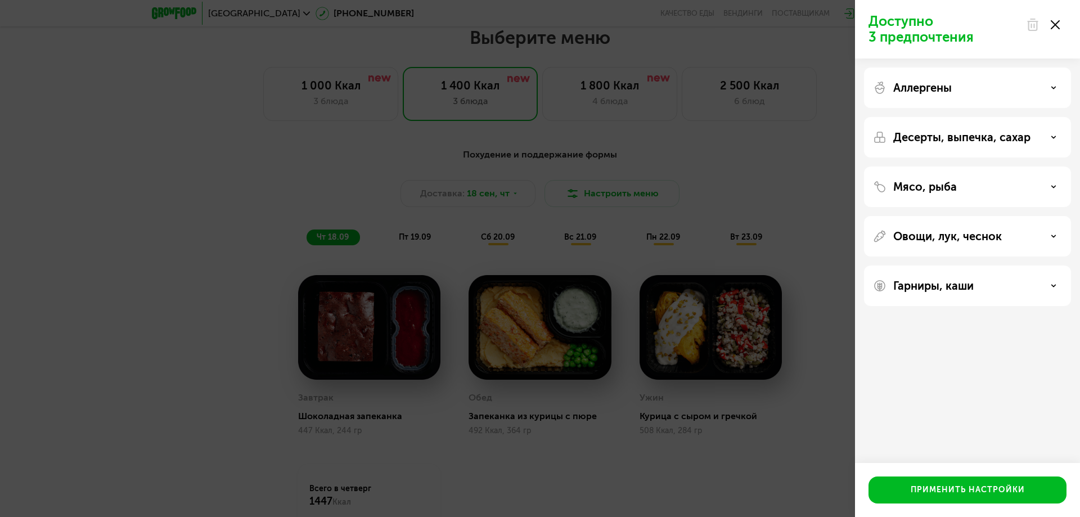
click at [1057, 281] on div "Гарниры, каши" at bounding box center [967, 286] width 189 height 14
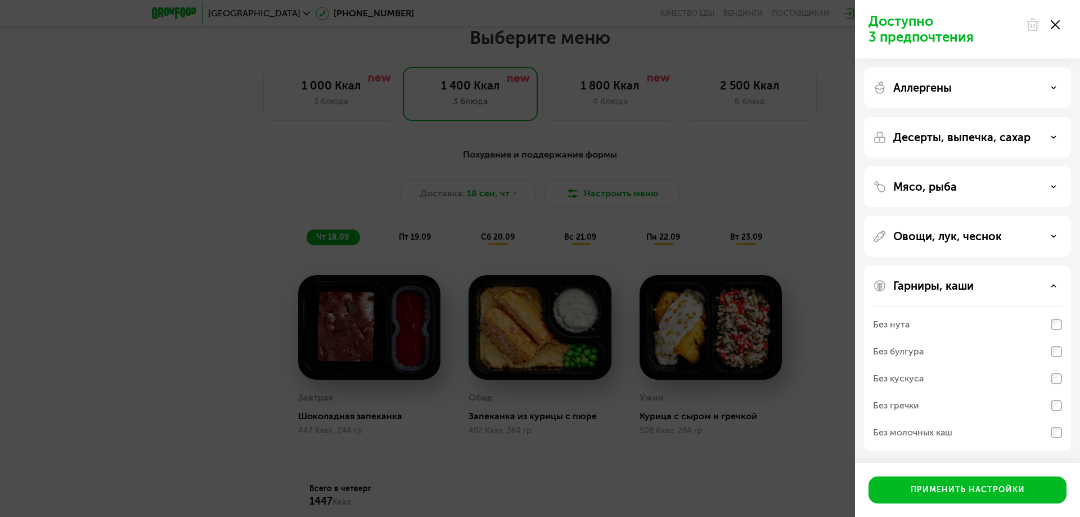
click at [1058, 286] on div "Гарниры, каши" at bounding box center [967, 286] width 189 height 14
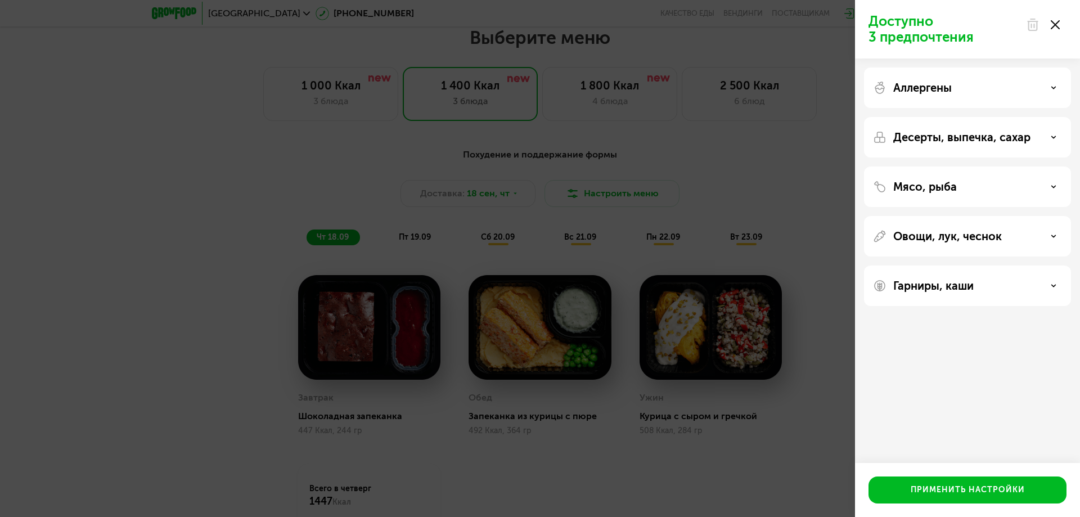
click at [1053, 237] on use at bounding box center [1054, 236] width 4 height 2
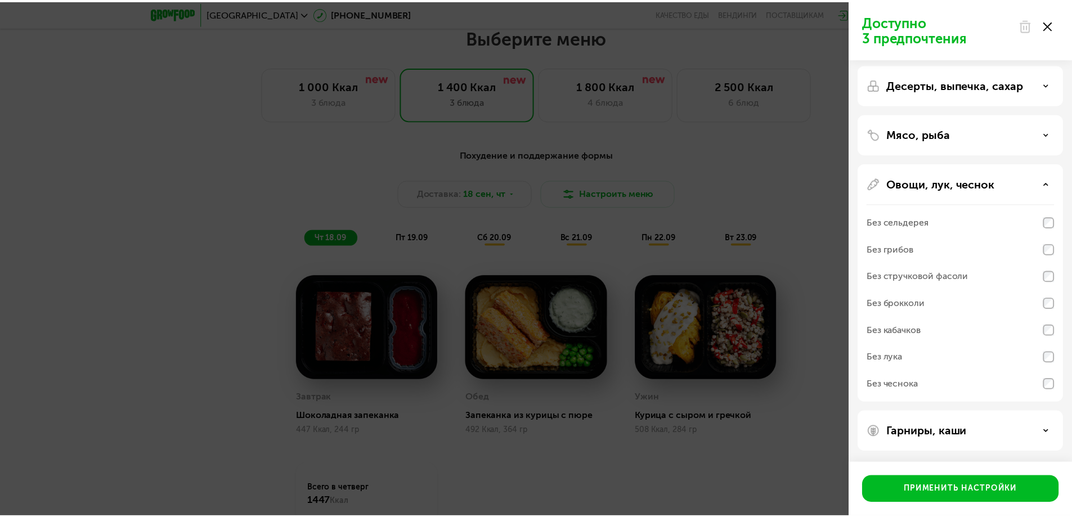
scroll to position [0, 0]
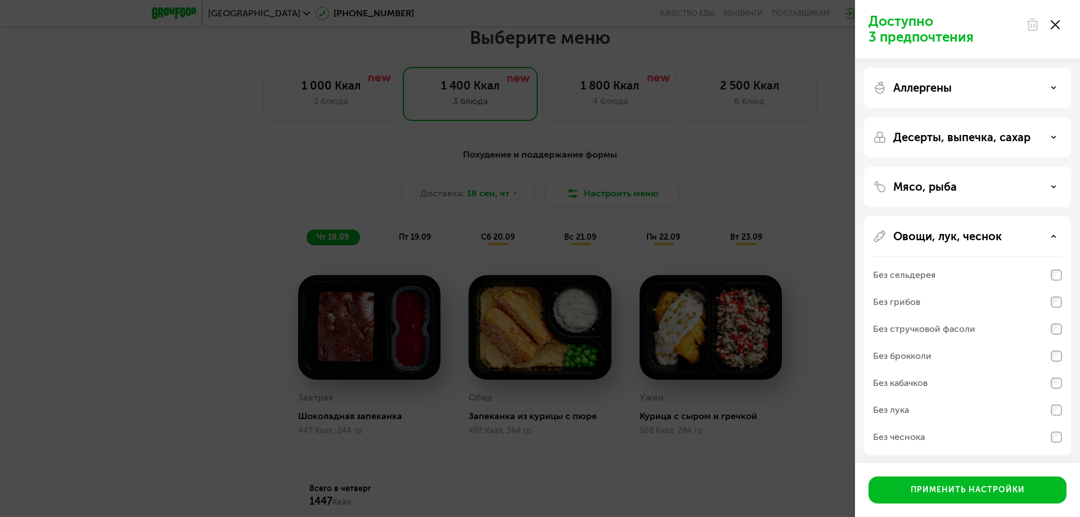
click at [1051, 136] on icon at bounding box center [1054, 137] width 6 height 6
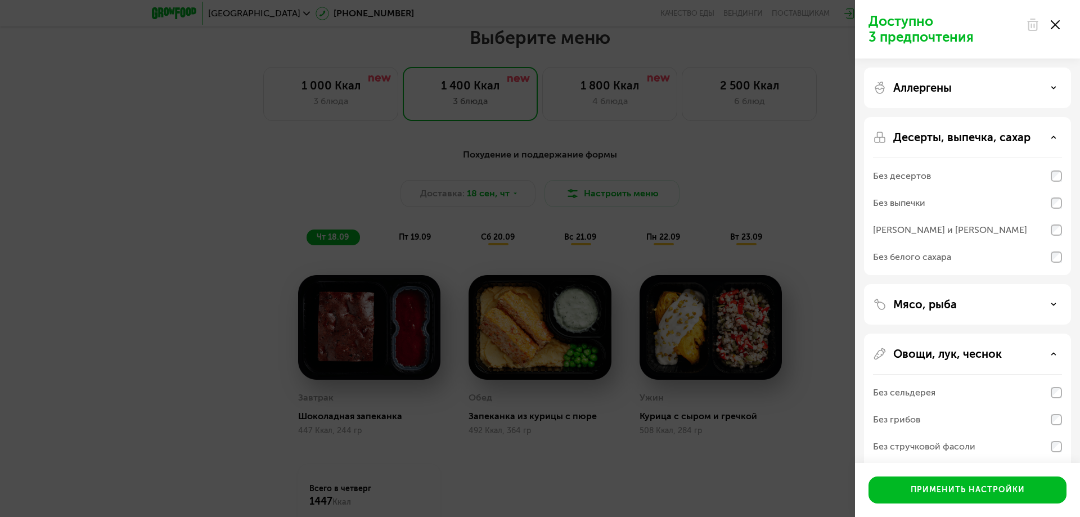
click at [1045, 133] on div "Десерты, выпечка, сахар" at bounding box center [967, 138] width 189 height 14
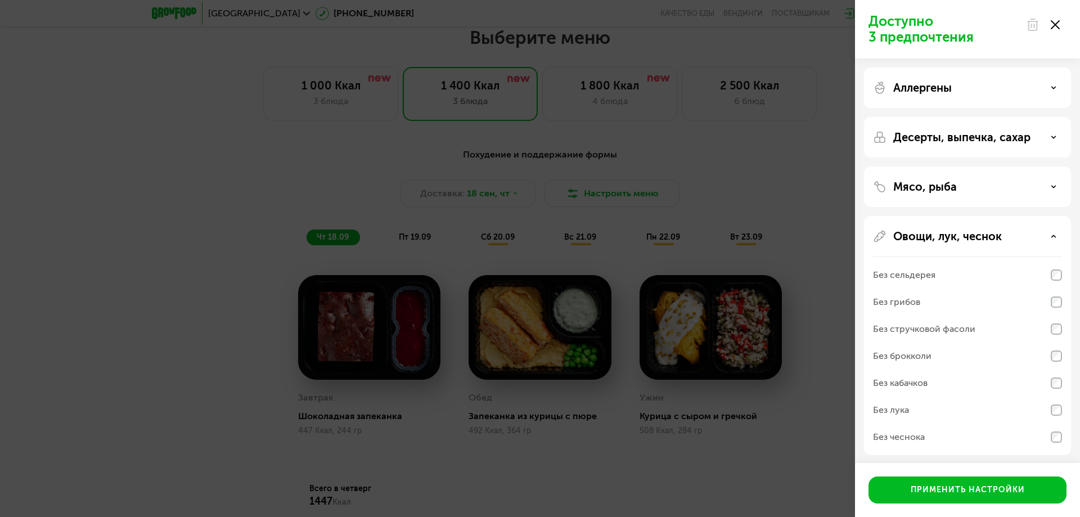
click at [1052, 86] on icon at bounding box center [1054, 88] width 6 height 6
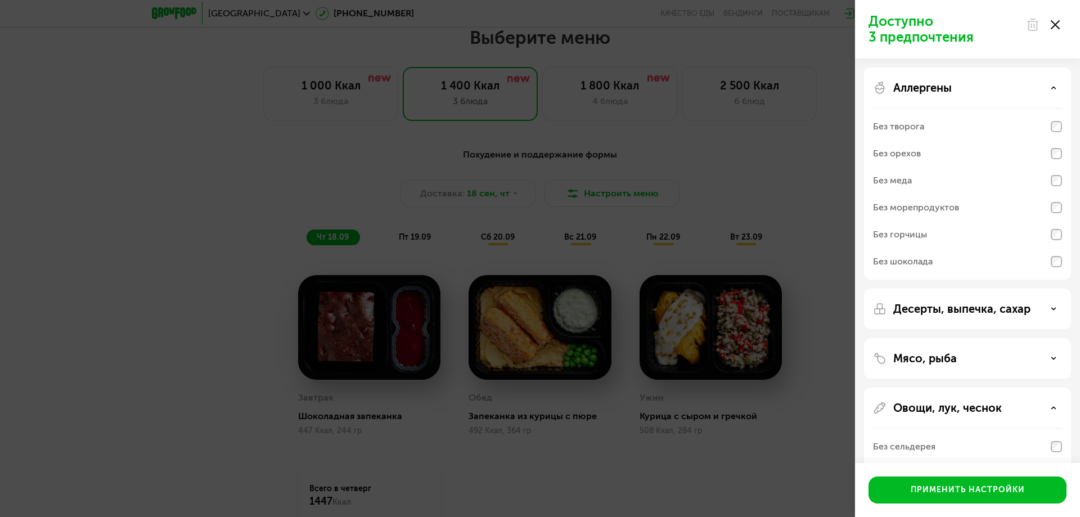
click at [1052, 86] on icon at bounding box center [1054, 88] width 6 height 6
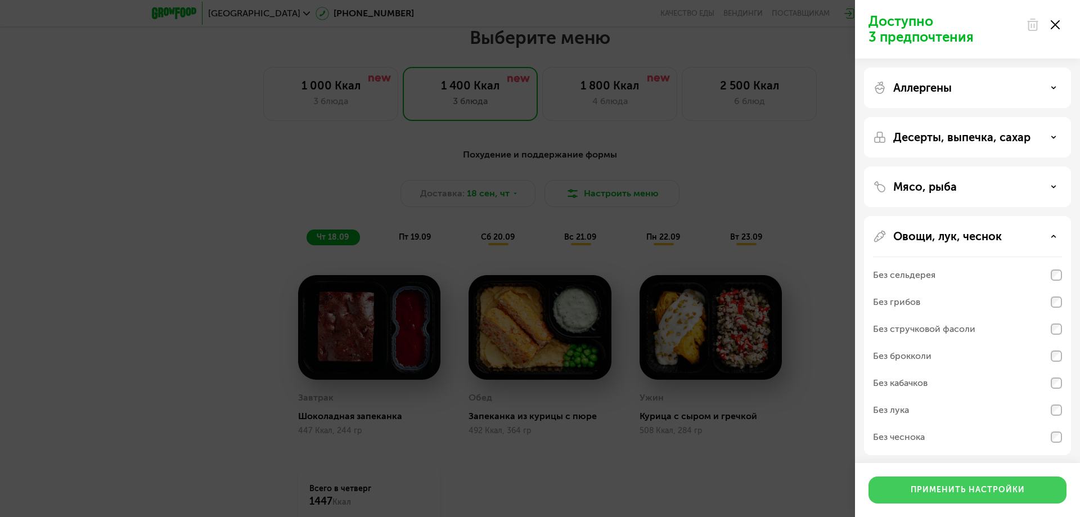
click at [1031, 488] on button "Применить настройки" at bounding box center [968, 490] width 198 height 27
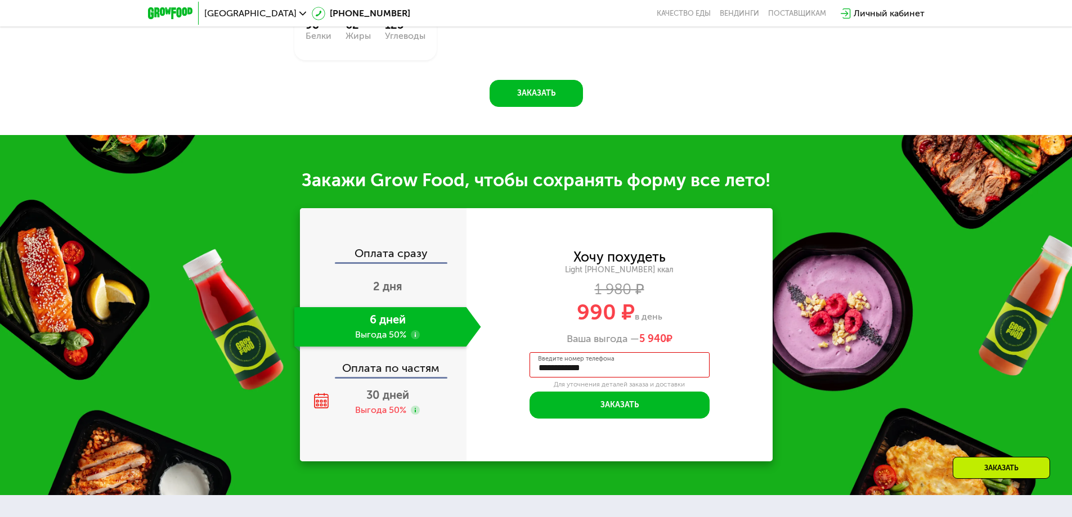
scroll to position [1439, 0]
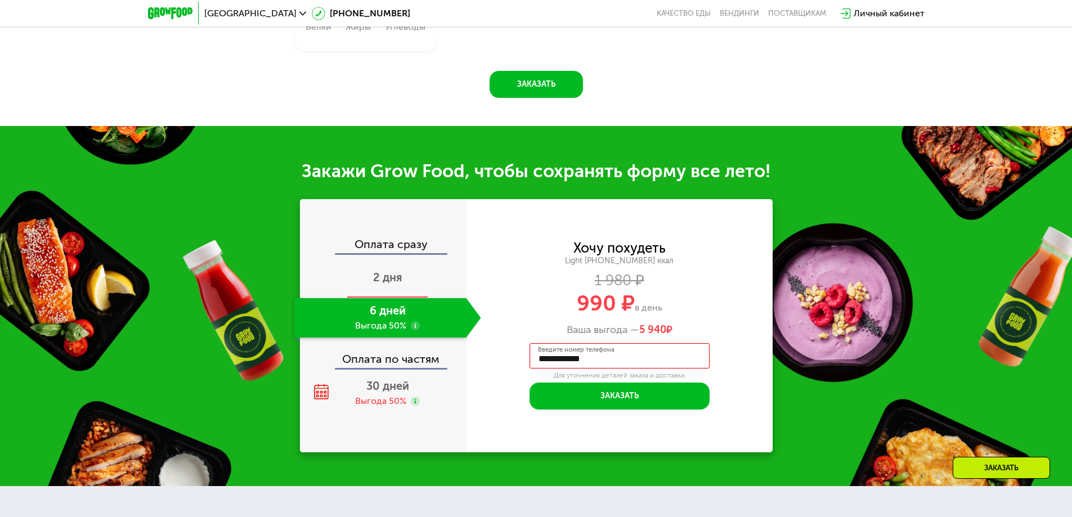
click at [388, 280] on span "2 дня" at bounding box center [387, 278] width 29 height 14
